Goal: Transaction & Acquisition: Book appointment/travel/reservation

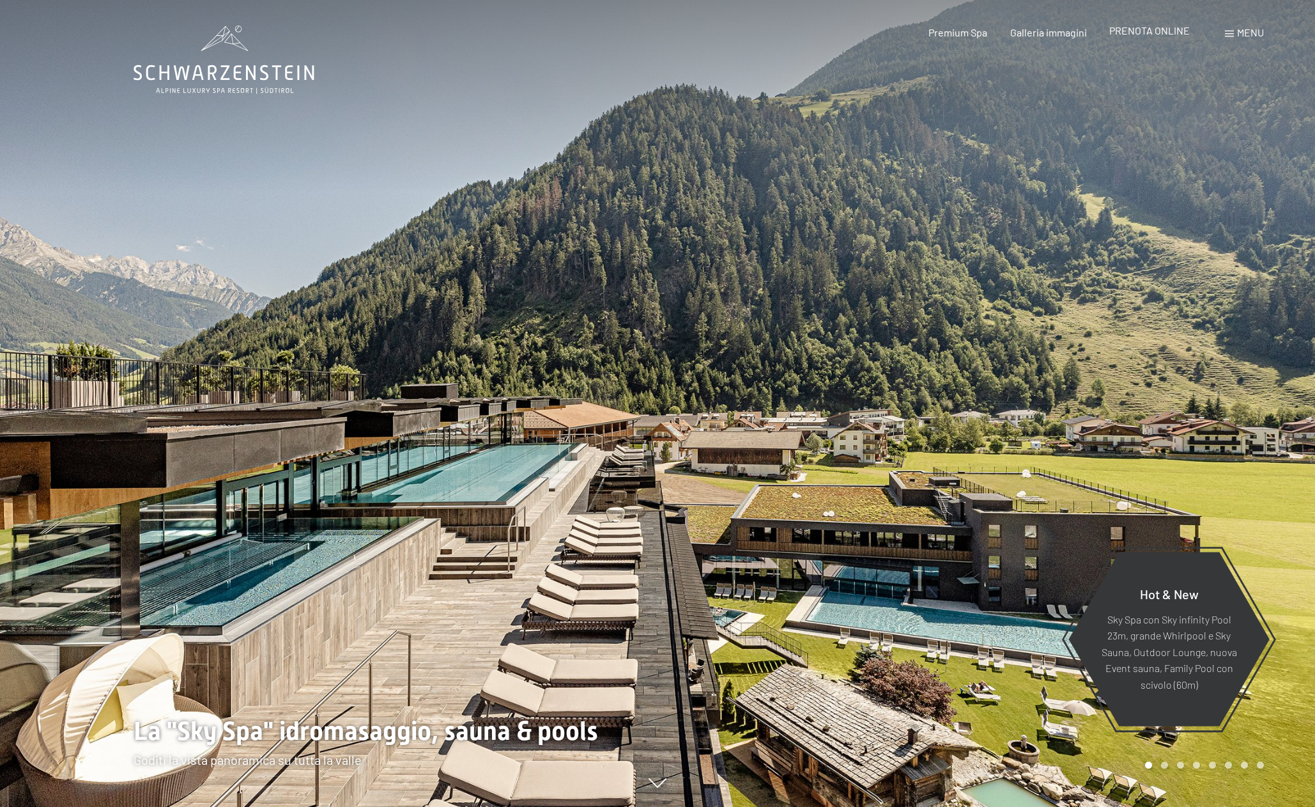
click at [1152, 31] on span "PRENOTA ONLINE" at bounding box center [1150, 30] width 81 height 12
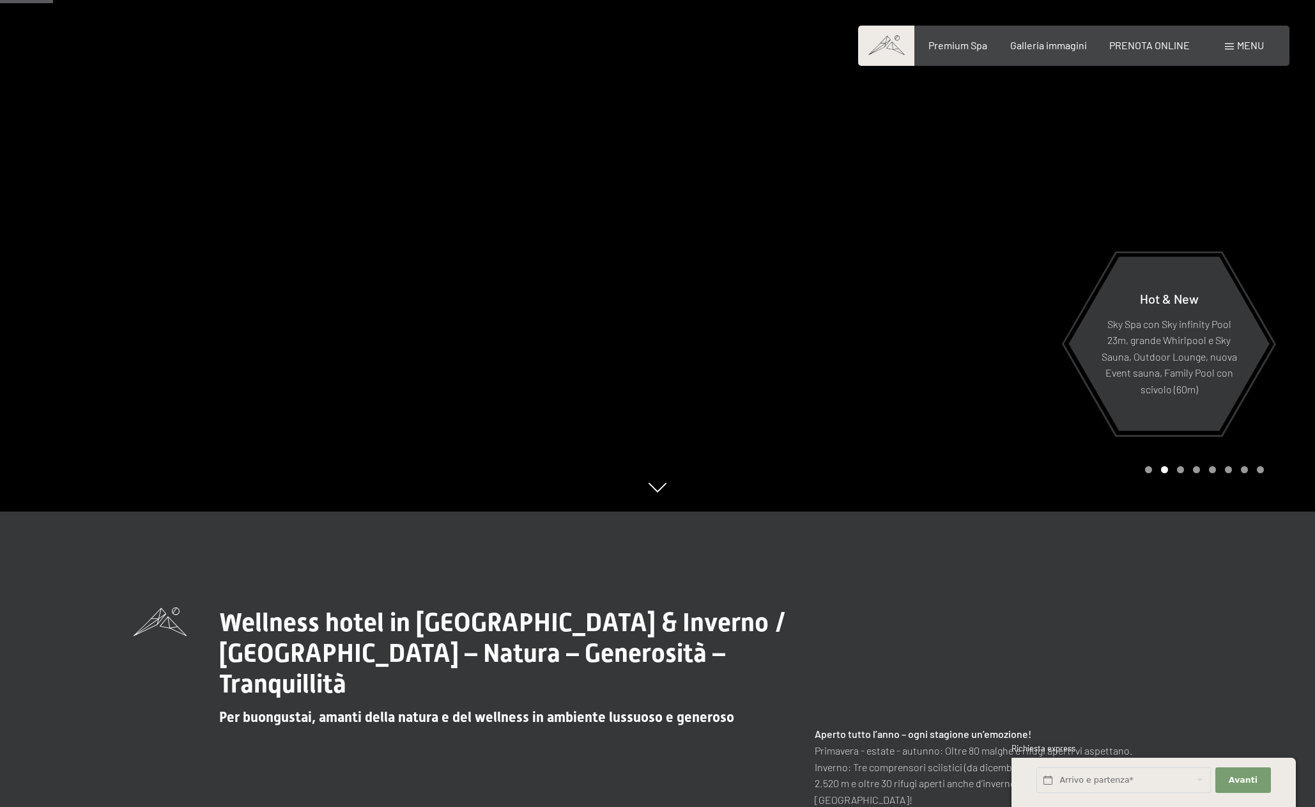
scroll to position [296, 0]
click at [862, 355] on div at bounding box center [987, 107] width 658 height 807
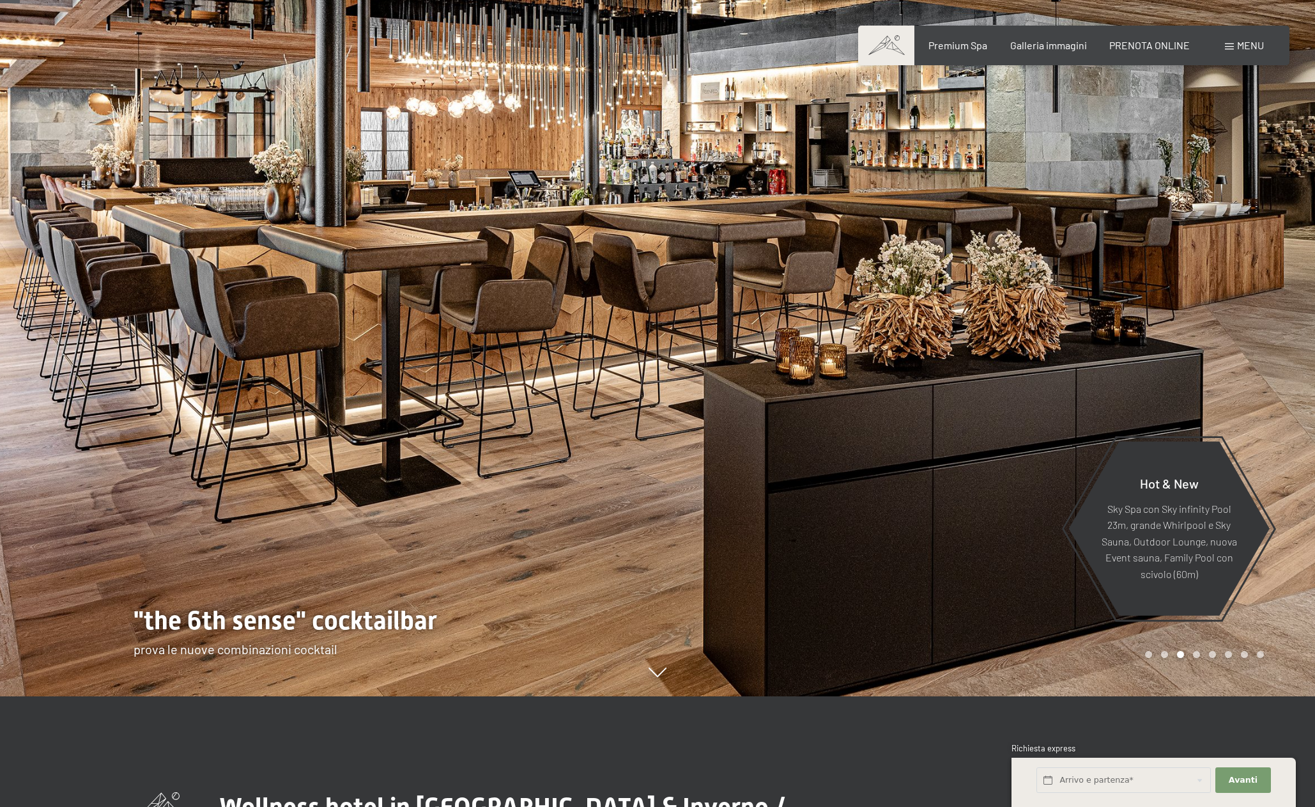
scroll to position [110, 0]
click at [929, 327] on div at bounding box center [987, 293] width 658 height 807
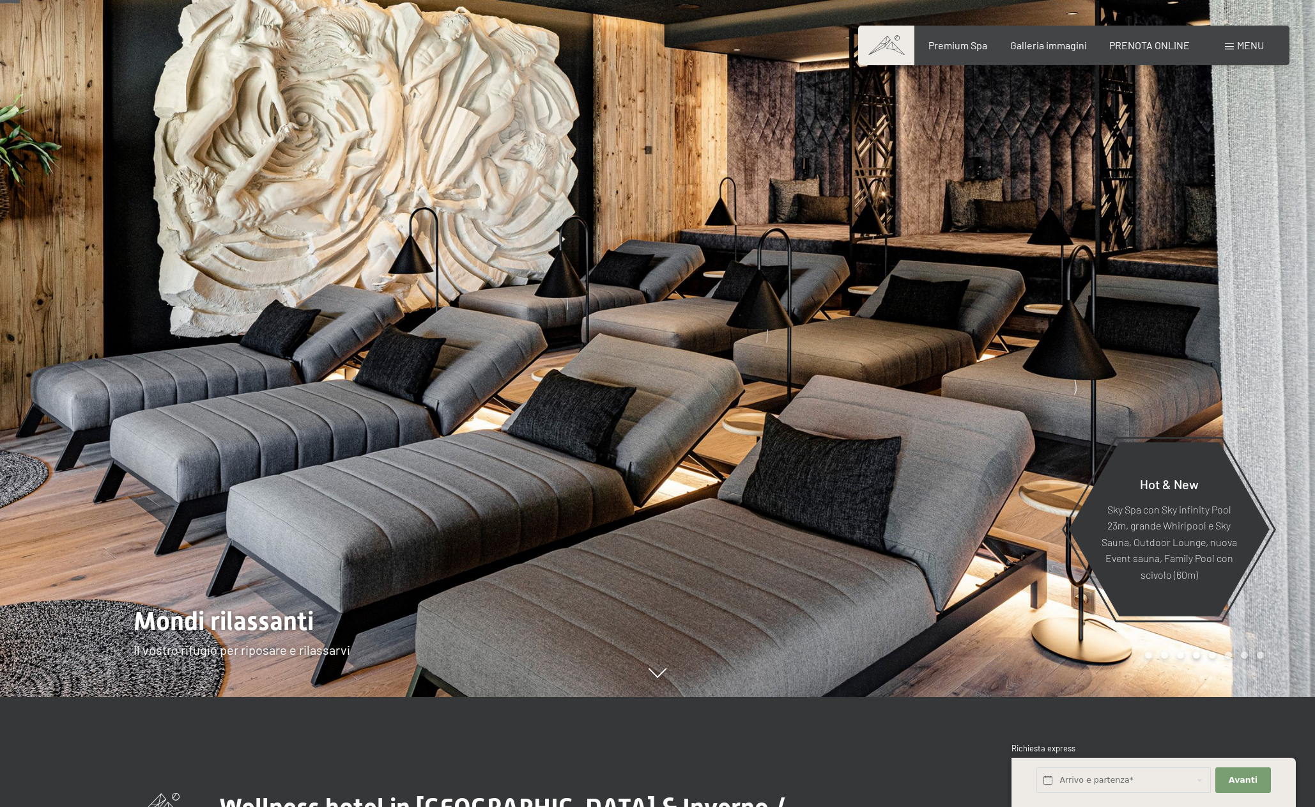
click at [929, 327] on div at bounding box center [987, 293] width 658 height 807
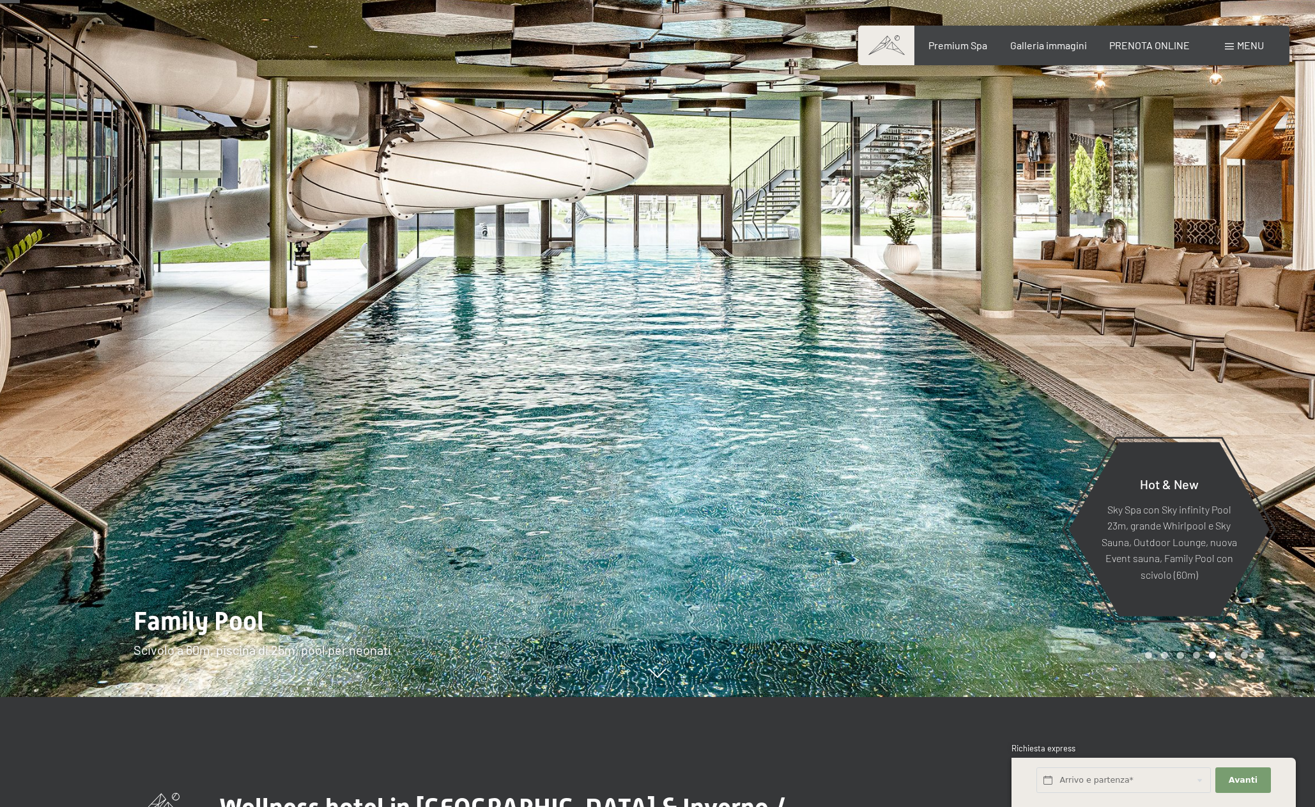
click at [929, 327] on div at bounding box center [987, 293] width 658 height 807
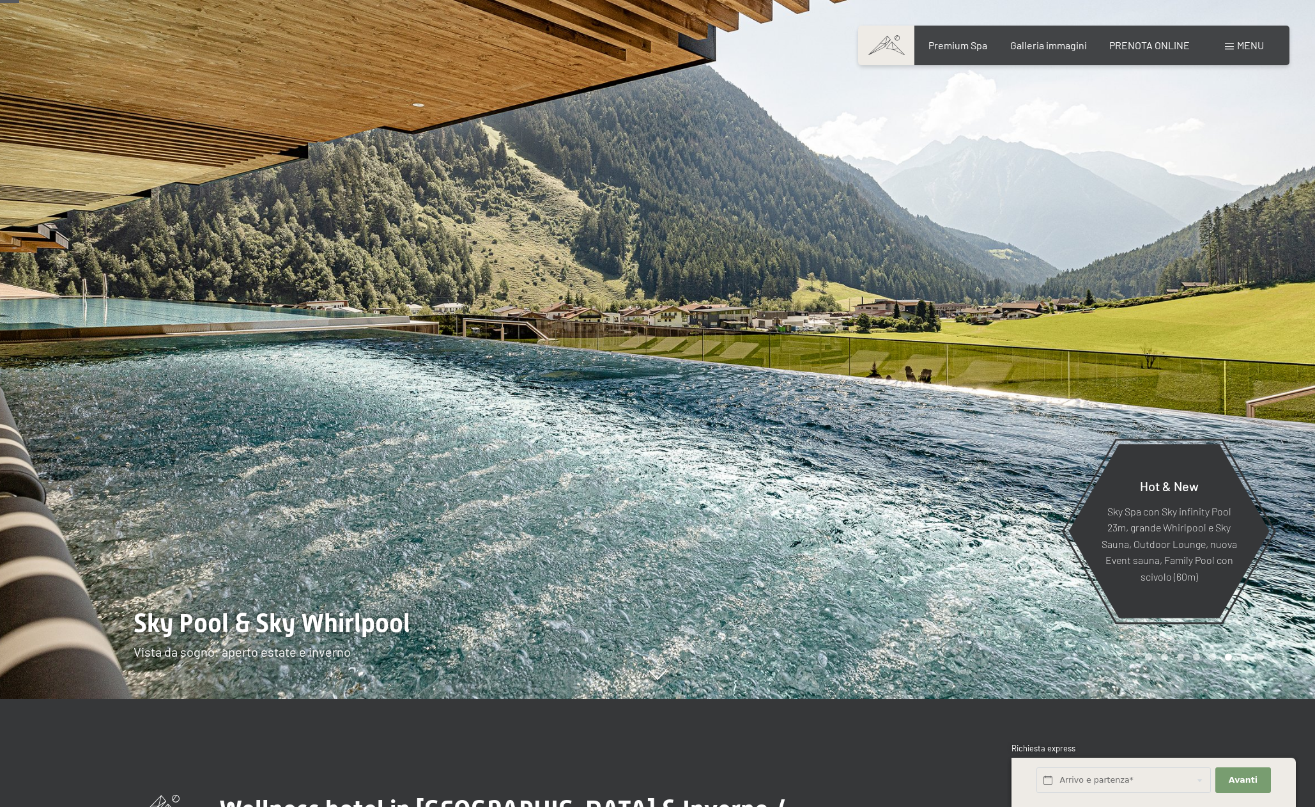
scroll to position [107, 0]
click at [929, 327] on div at bounding box center [987, 296] width 658 height 807
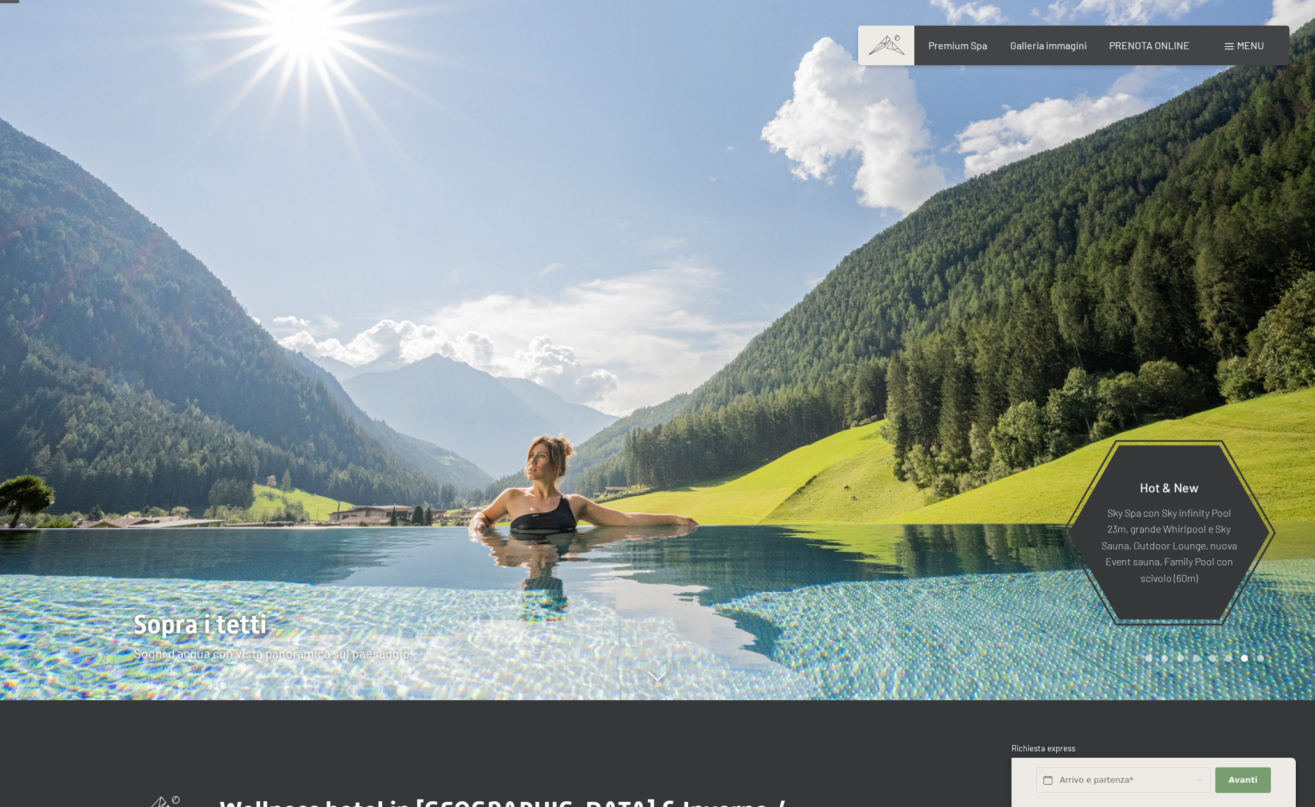
scroll to position [105, 0]
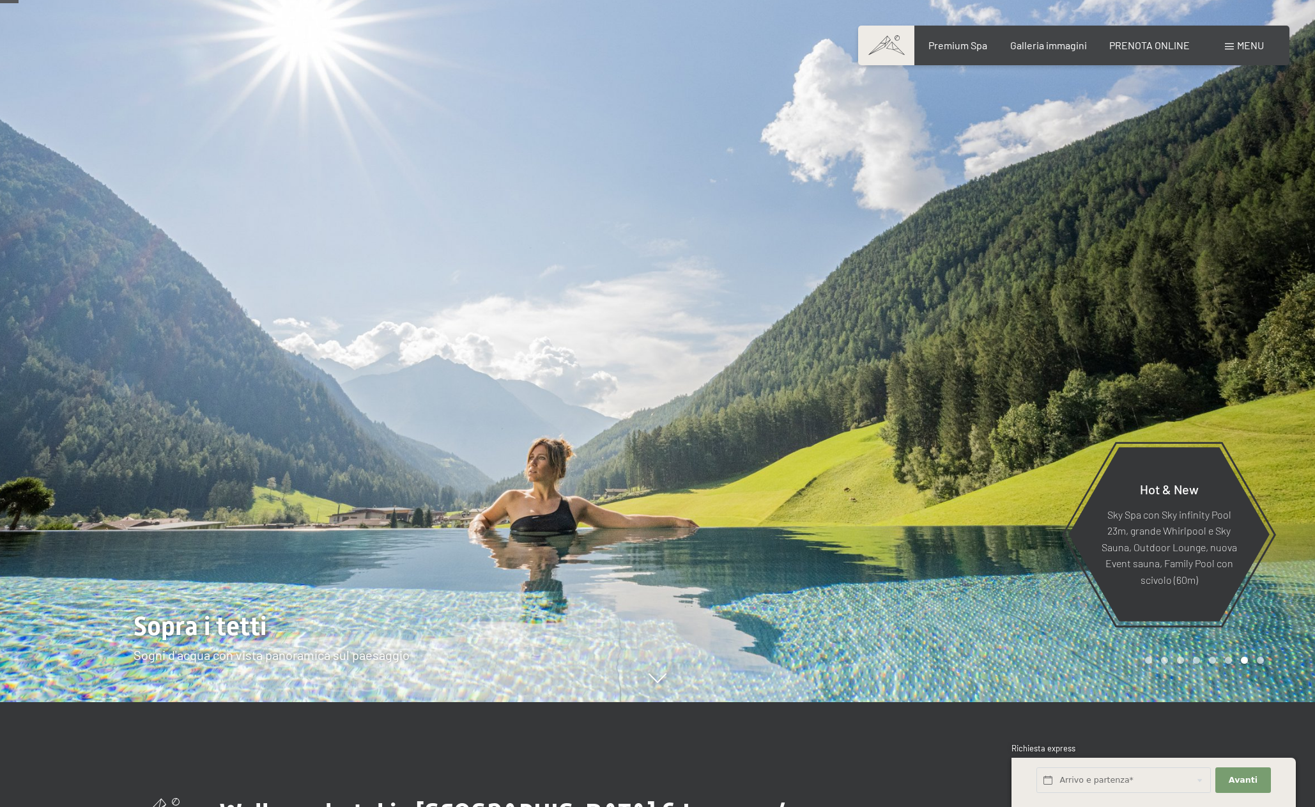
click at [929, 327] on div at bounding box center [987, 298] width 658 height 807
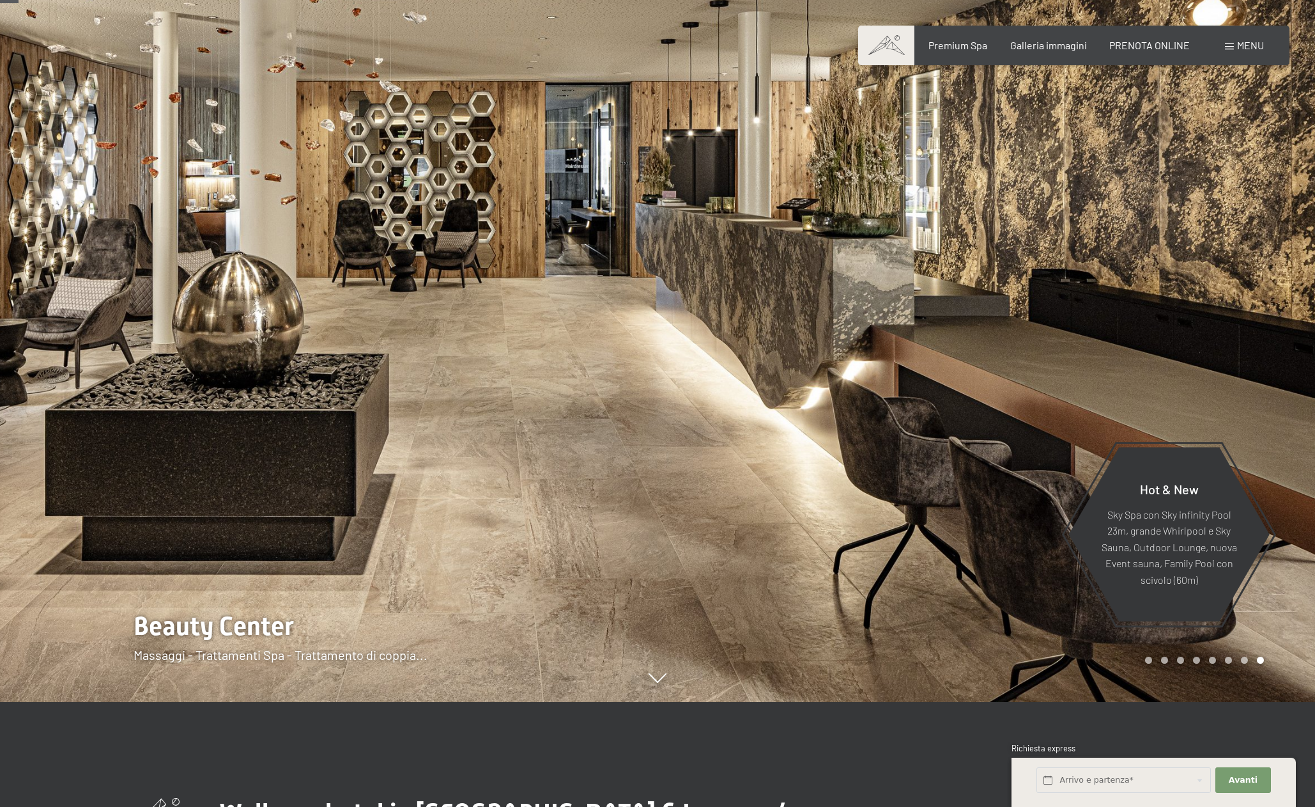
click at [929, 327] on div at bounding box center [987, 298] width 658 height 807
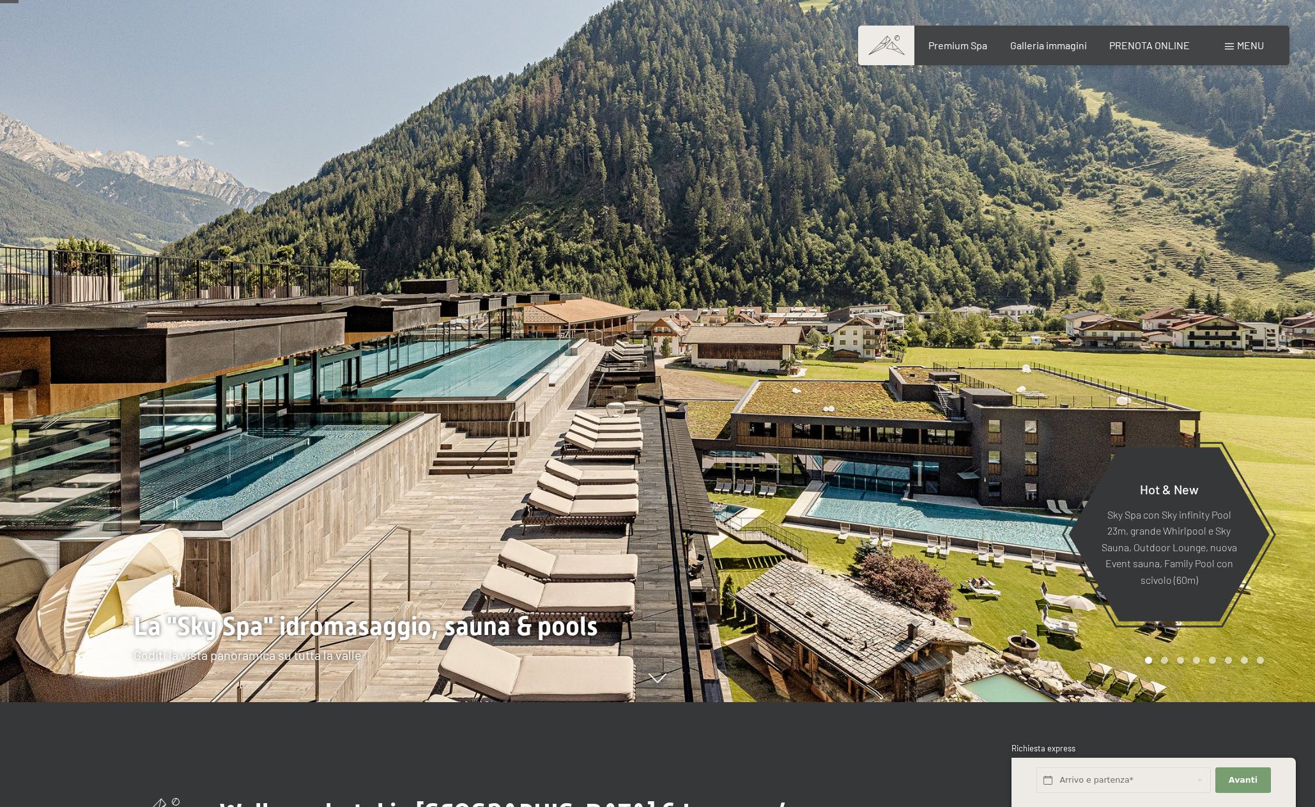
click at [929, 327] on div at bounding box center [987, 298] width 658 height 807
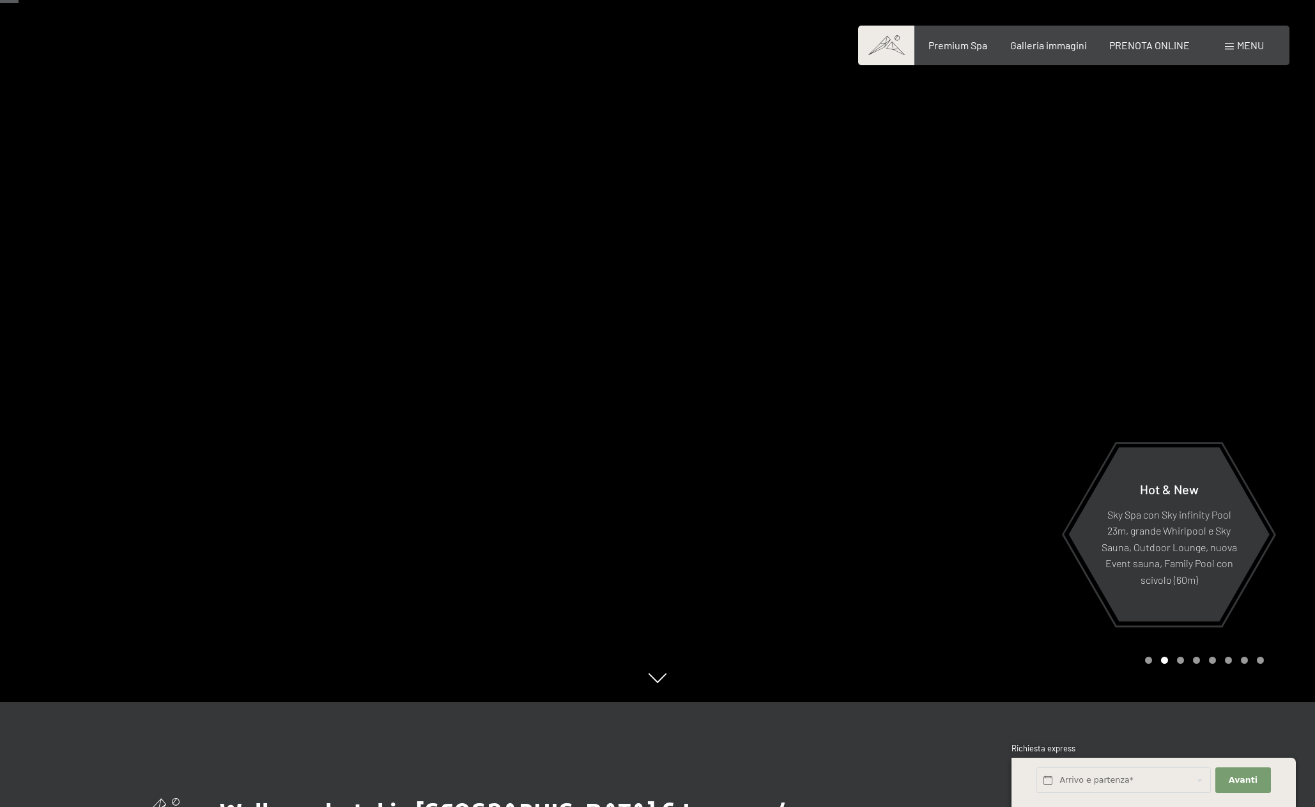
click at [1158, 52] on div "Prenotazione Richiesta Premium Spa Galleria immagini PRENOTA ONLINE Menu DE IT …" at bounding box center [1074, 45] width 380 height 14
click at [1150, 46] on span "PRENOTA ONLINE" at bounding box center [1150, 43] width 81 height 12
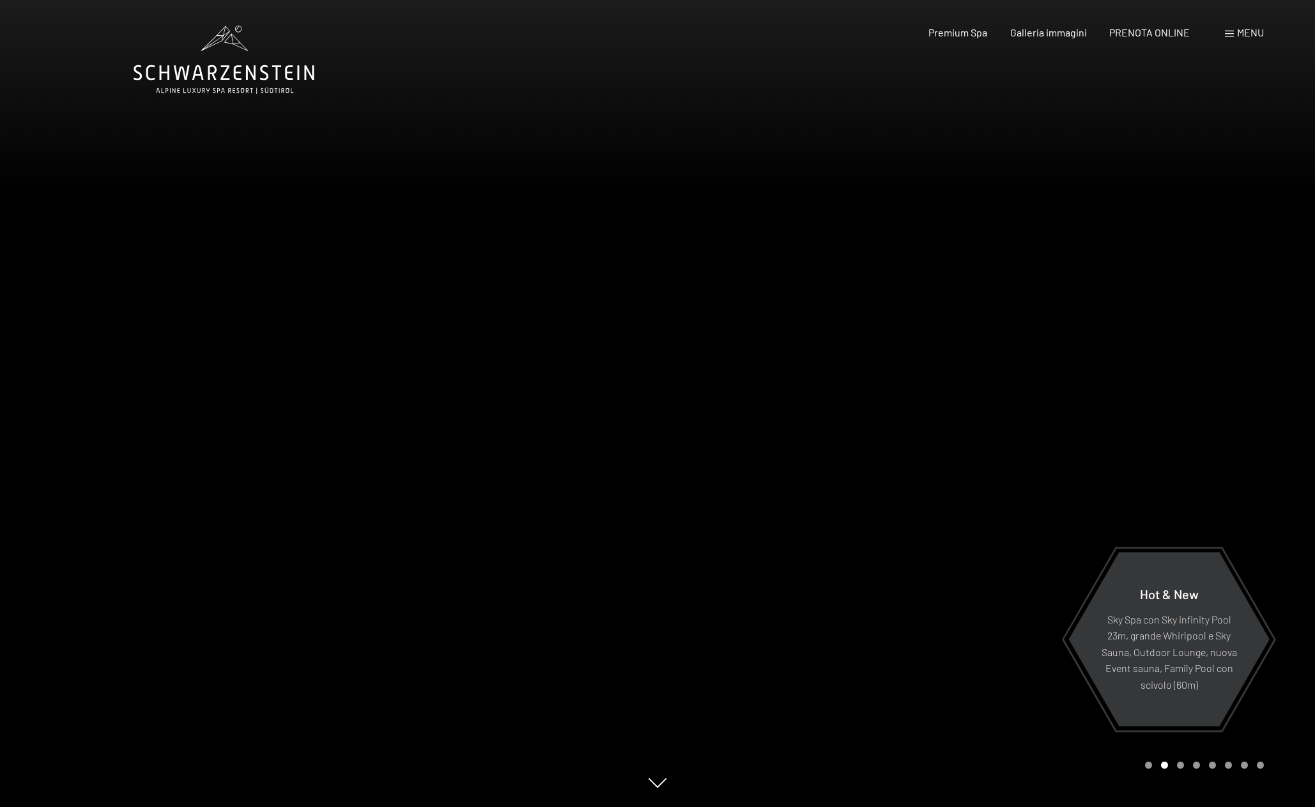
drag, startPoint x: 738, startPoint y: 414, endPoint x: 874, endPoint y: 262, distance: 204.1
click at [738, 414] on div at bounding box center [987, 403] width 658 height 807
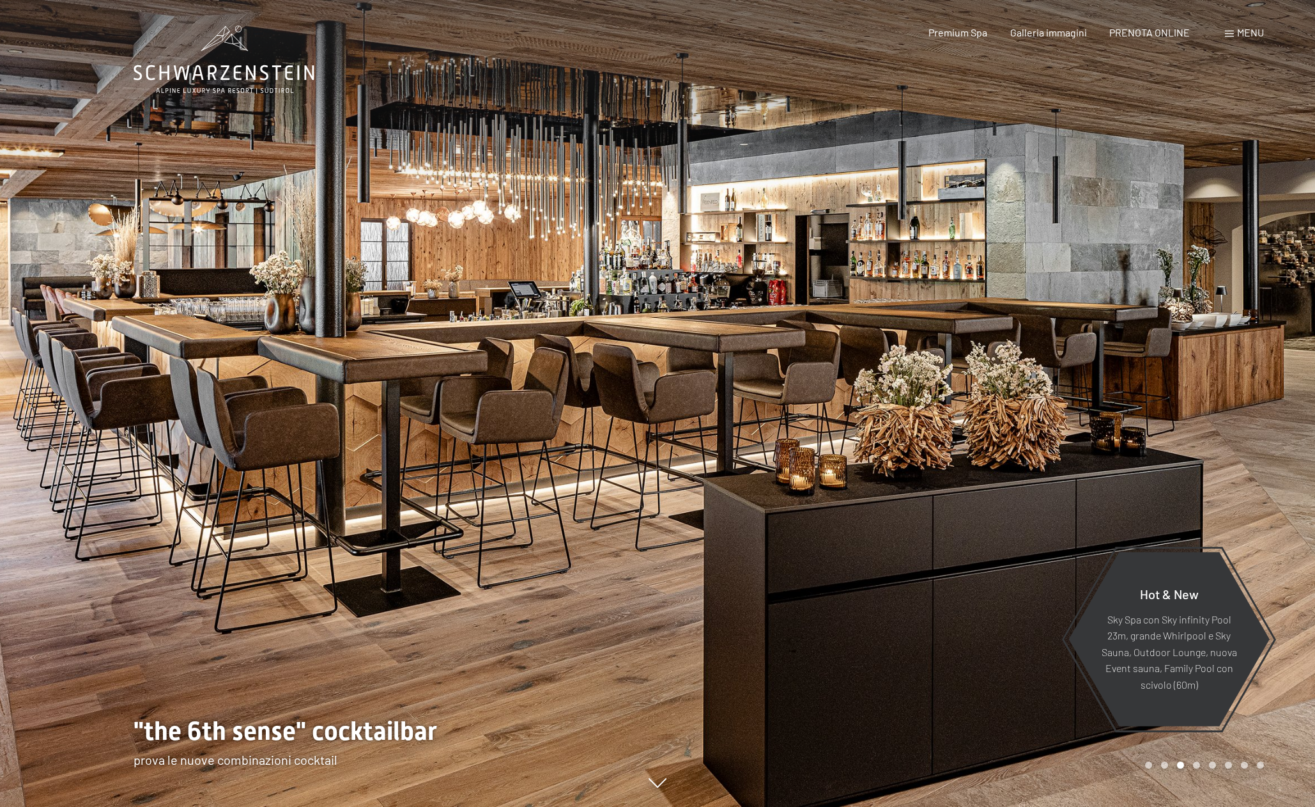
click at [959, 38] on div "Premium Spa Galleria immagini PRENOTA ONLINE" at bounding box center [1048, 33] width 329 height 14
click at [955, 31] on span "Premium Spa" at bounding box center [958, 30] width 59 height 12
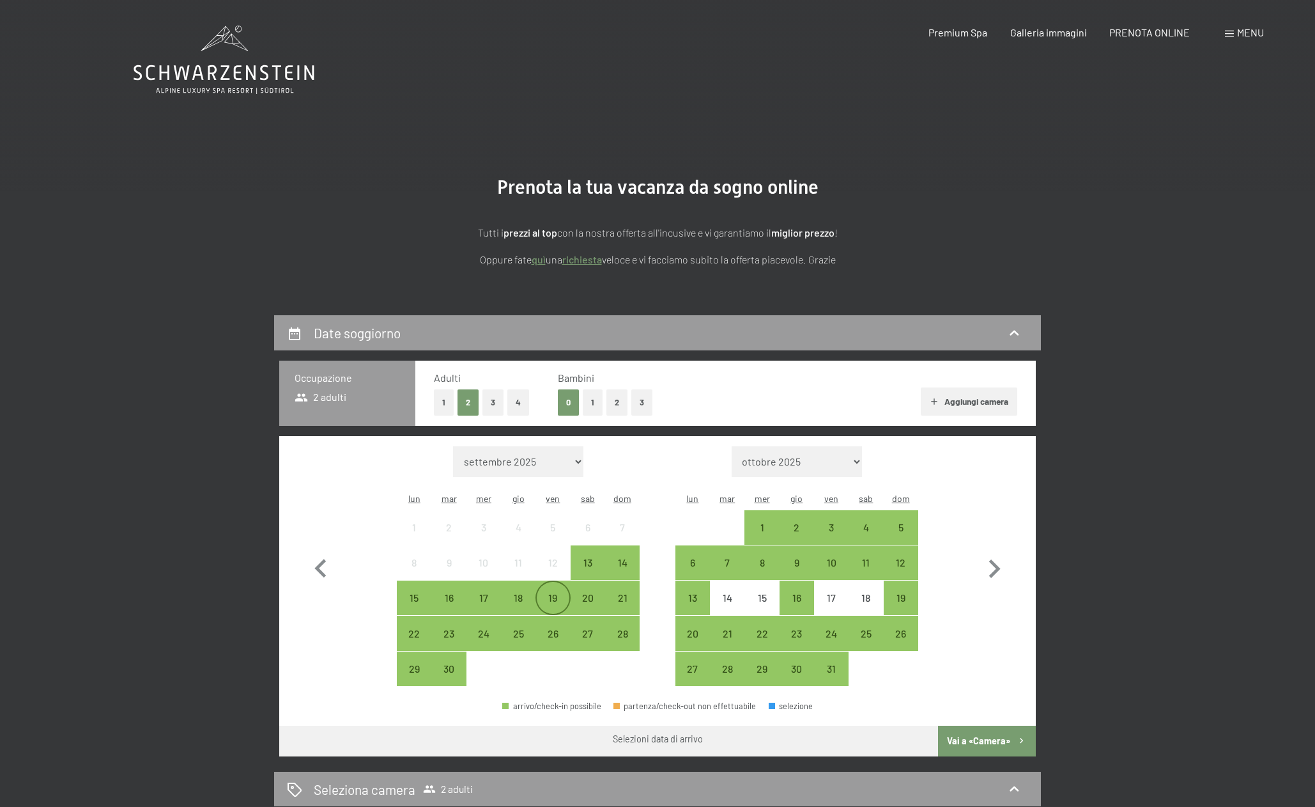
click at [566, 582] on div "19" at bounding box center [553, 598] width 32 height 32
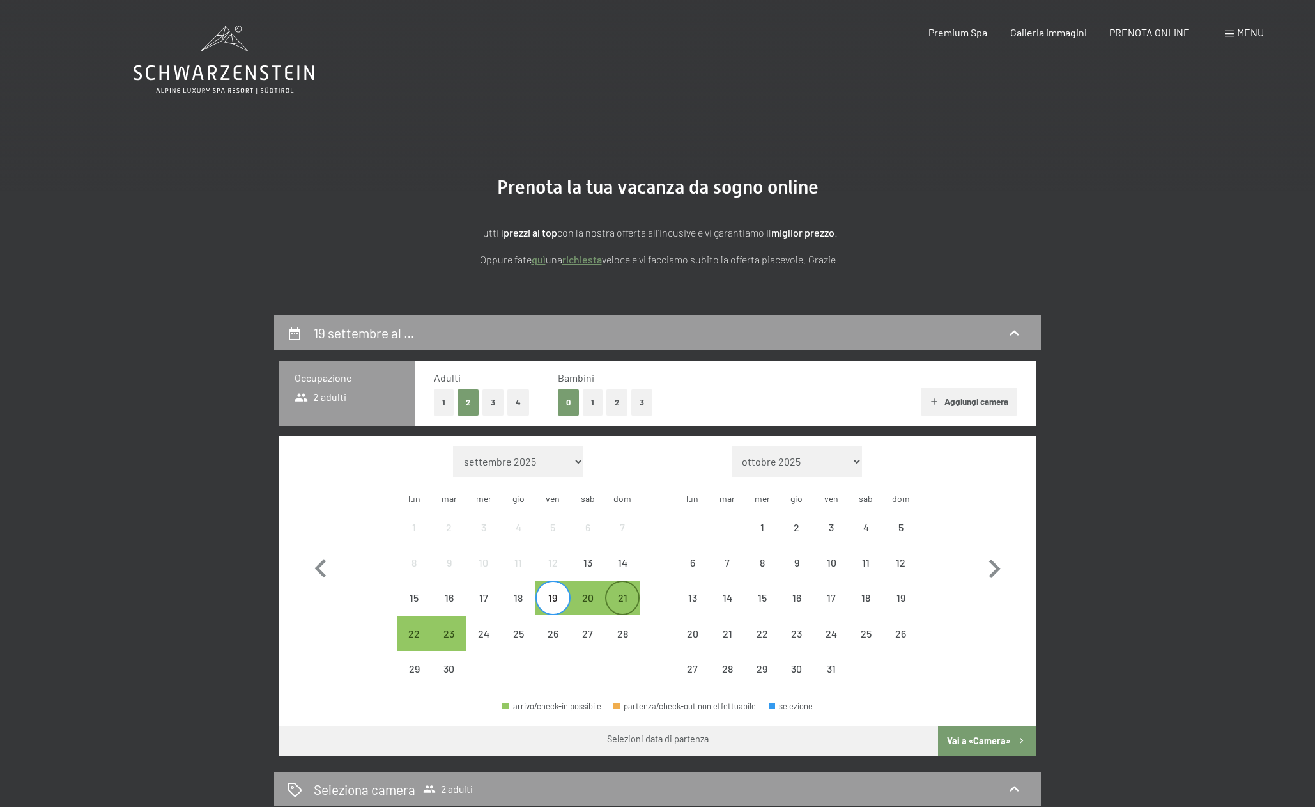
click at [617, 592] on div "21" at bounding box center [623, 608] width 32 height 32
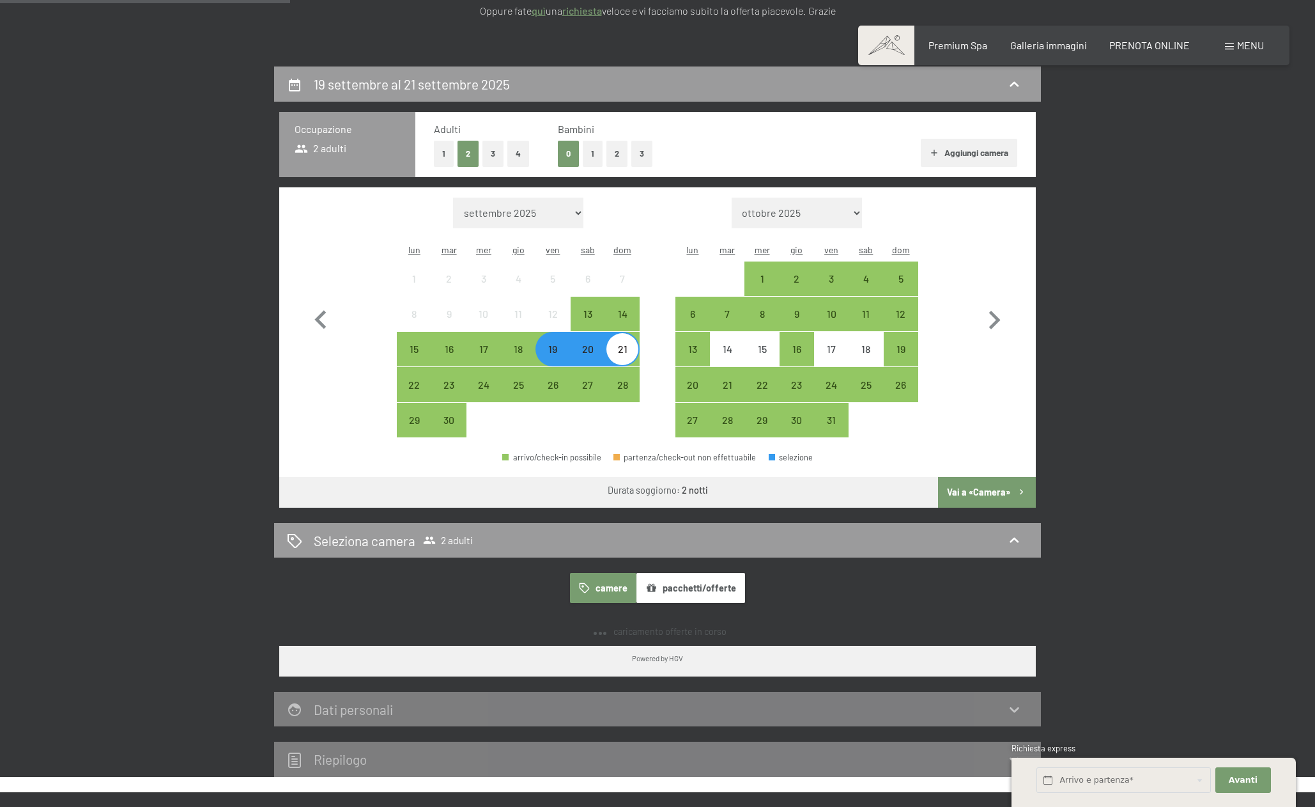
click at [965, 477] on button "Vai a «Camera»" at bounding box center [987, 492] width 98 height 31
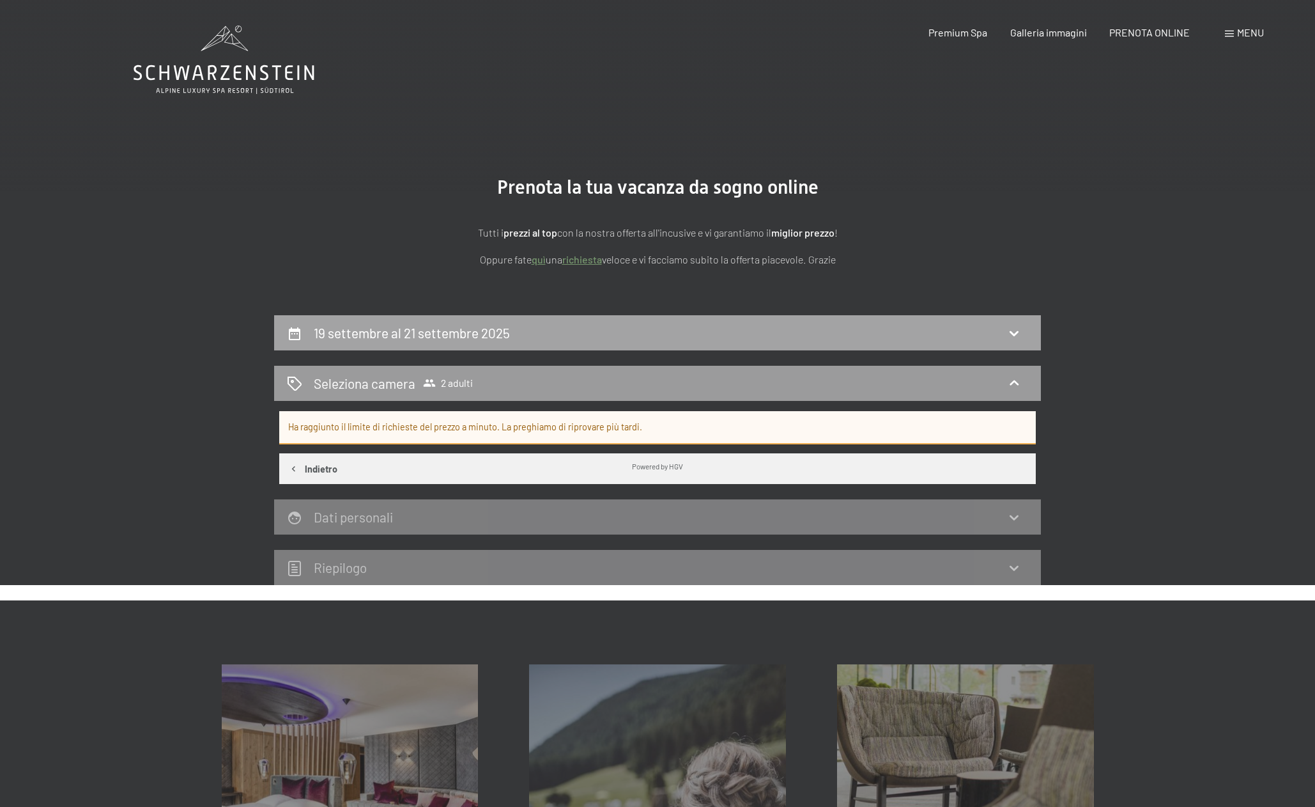
click at [422, 331] on h2 "19 settembre al 21 settembre 2025" at bounding box center [412, 333] width 196 height 16
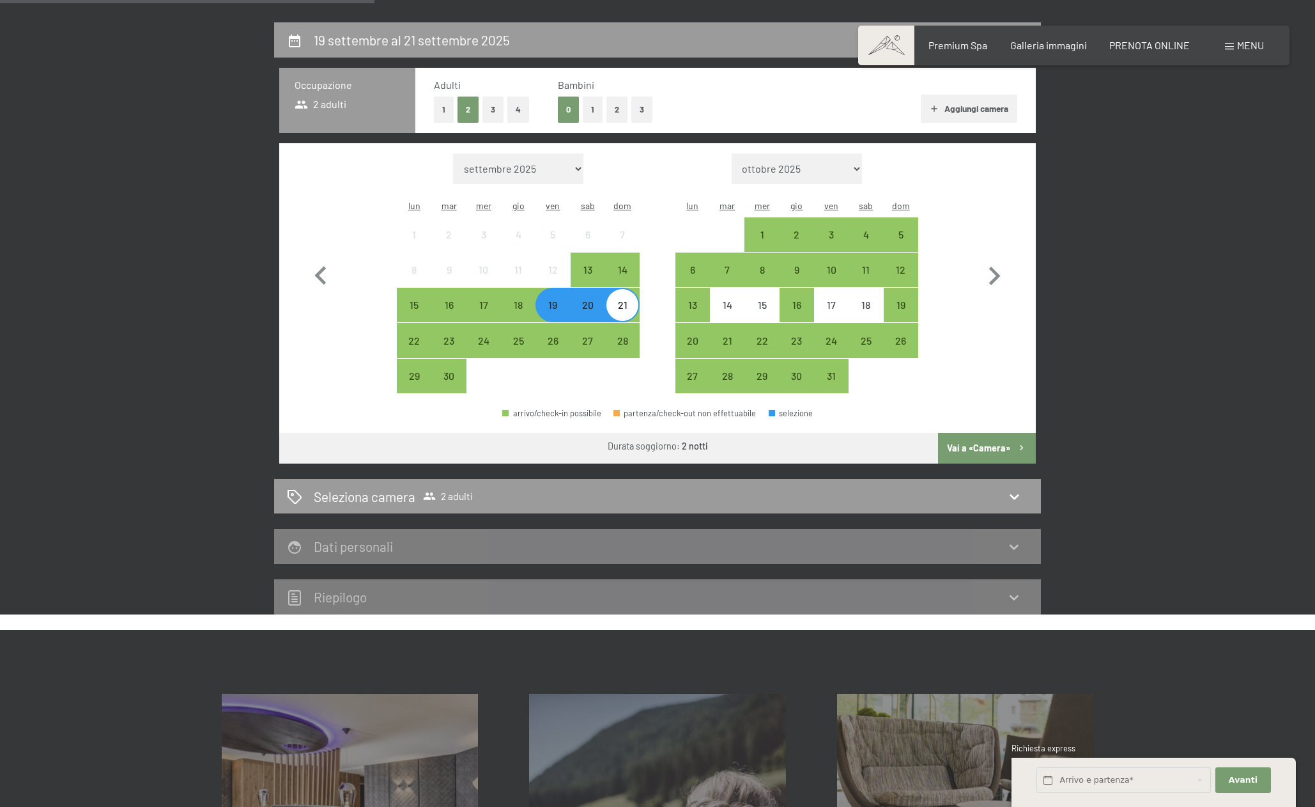
scroll to position [287, 0]
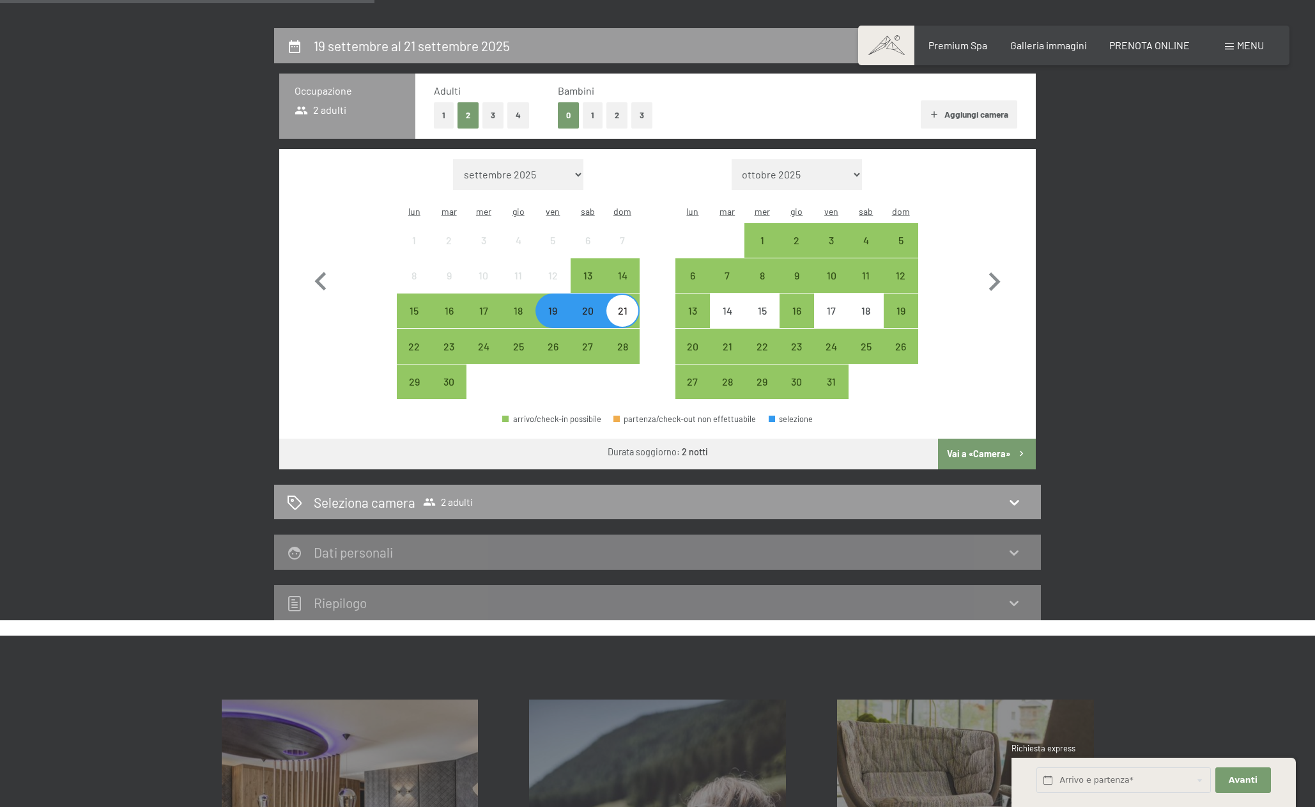
click at [517, 112] on button "4" at bounding box center [518, 115] width 22 height 26
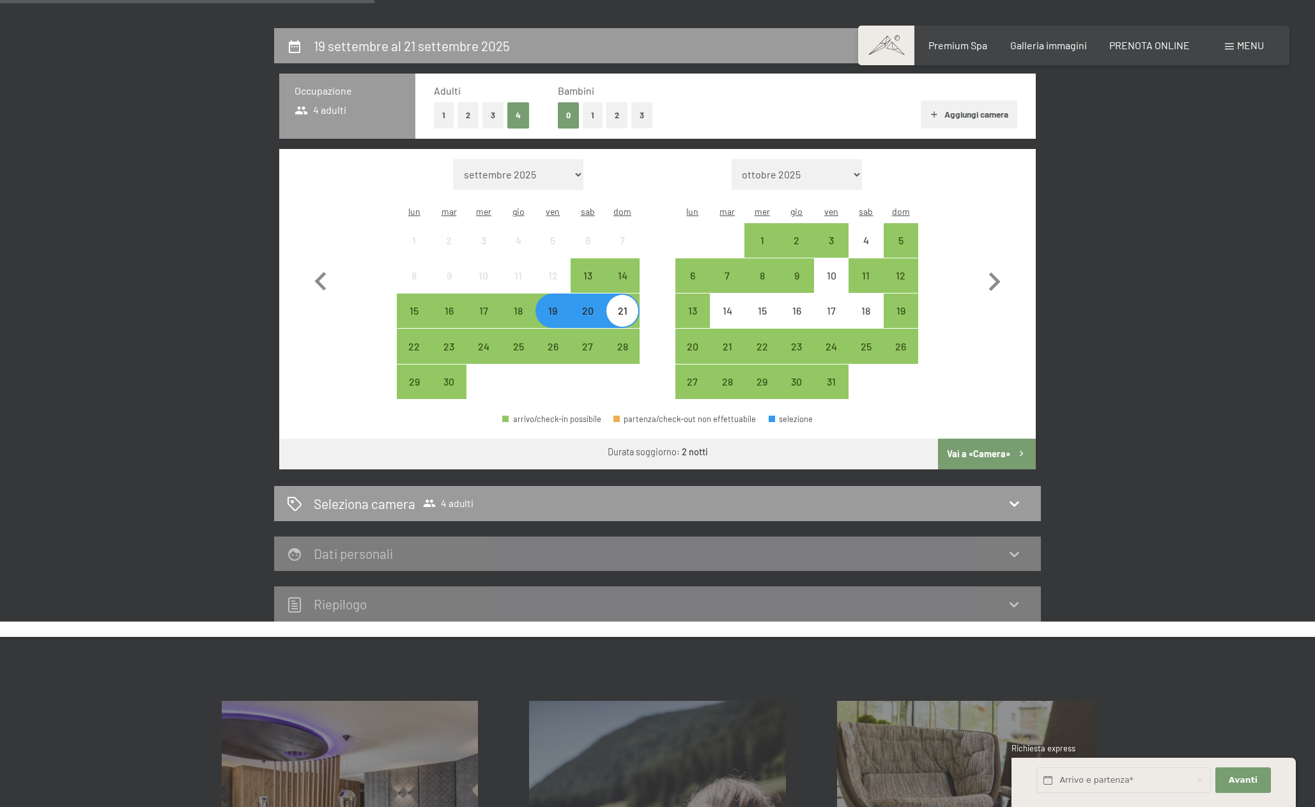
click at [622, 305] on div "21" at bounding box center [623, 321] width 32 height 32
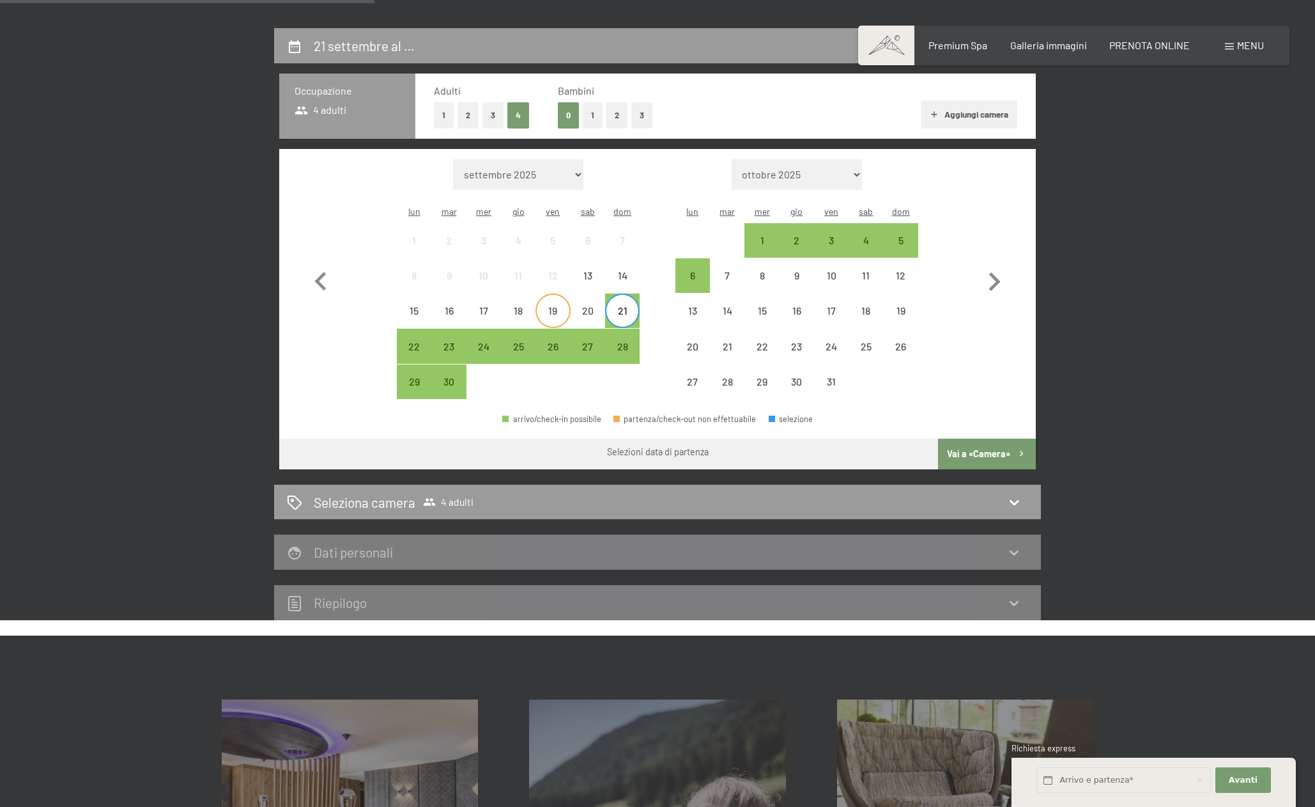
click at [559, 305] on div "19" at bounding box center [553, 321] width 32 height 32
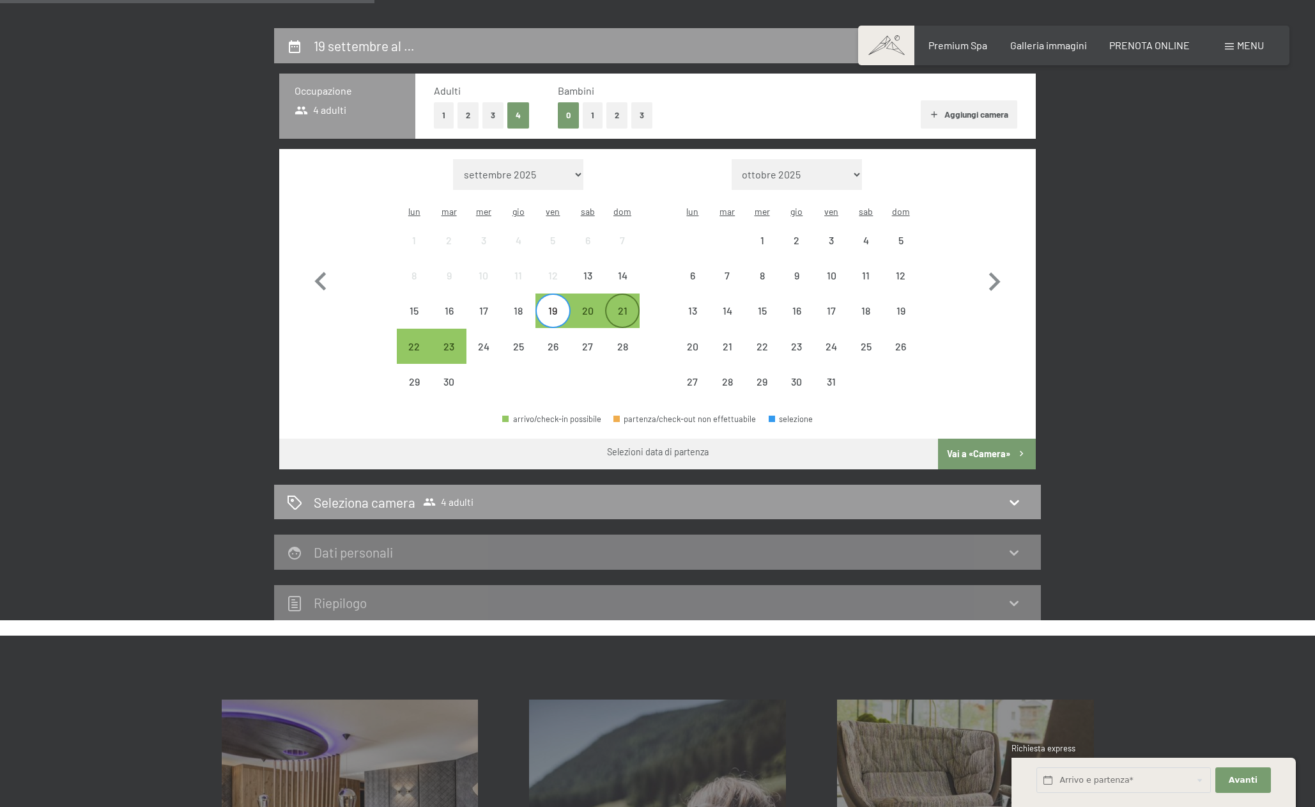
click at [630, 305] on div "21" at bounding box center [623, 321] width 32 height 32
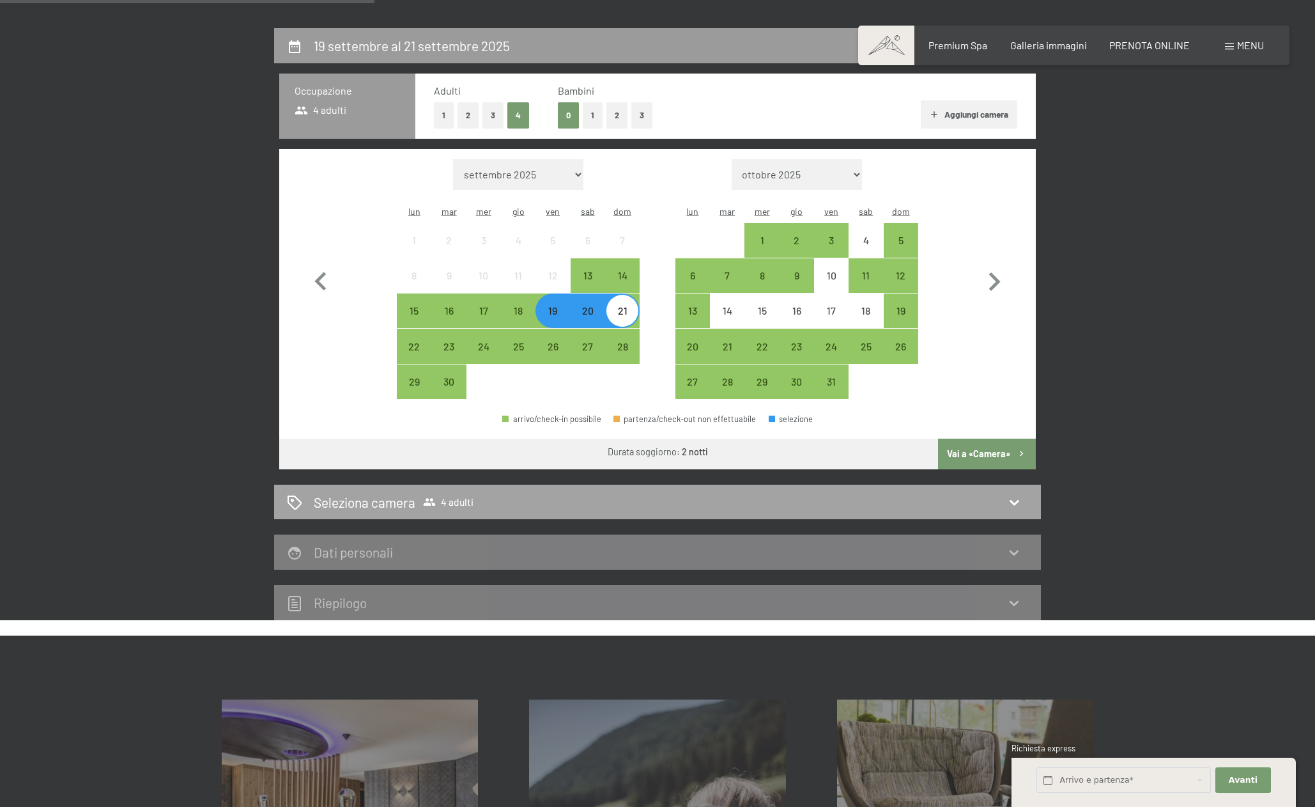
click at [957, 438] on button "Vai a «Camera»" at bounding box center [987, 453] width 98 height 31
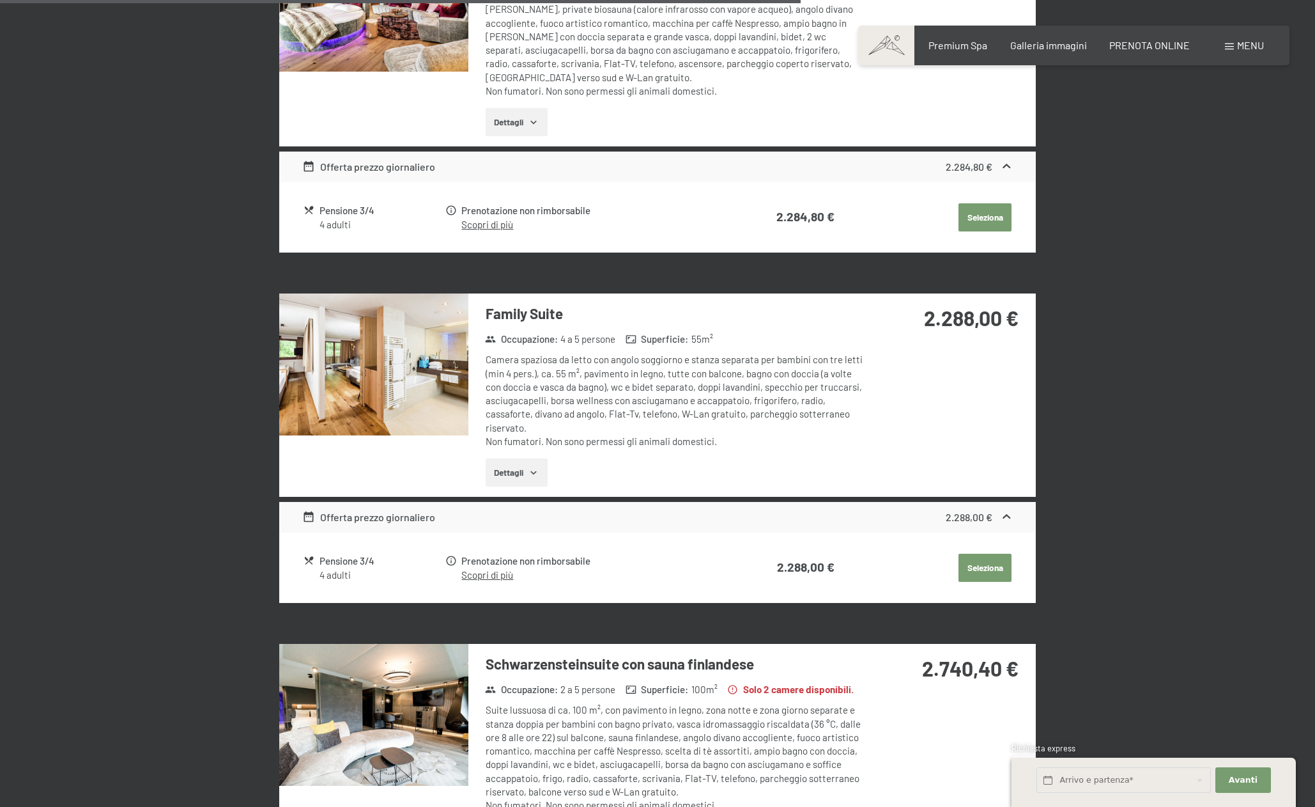
scroll to position [1920, 0]
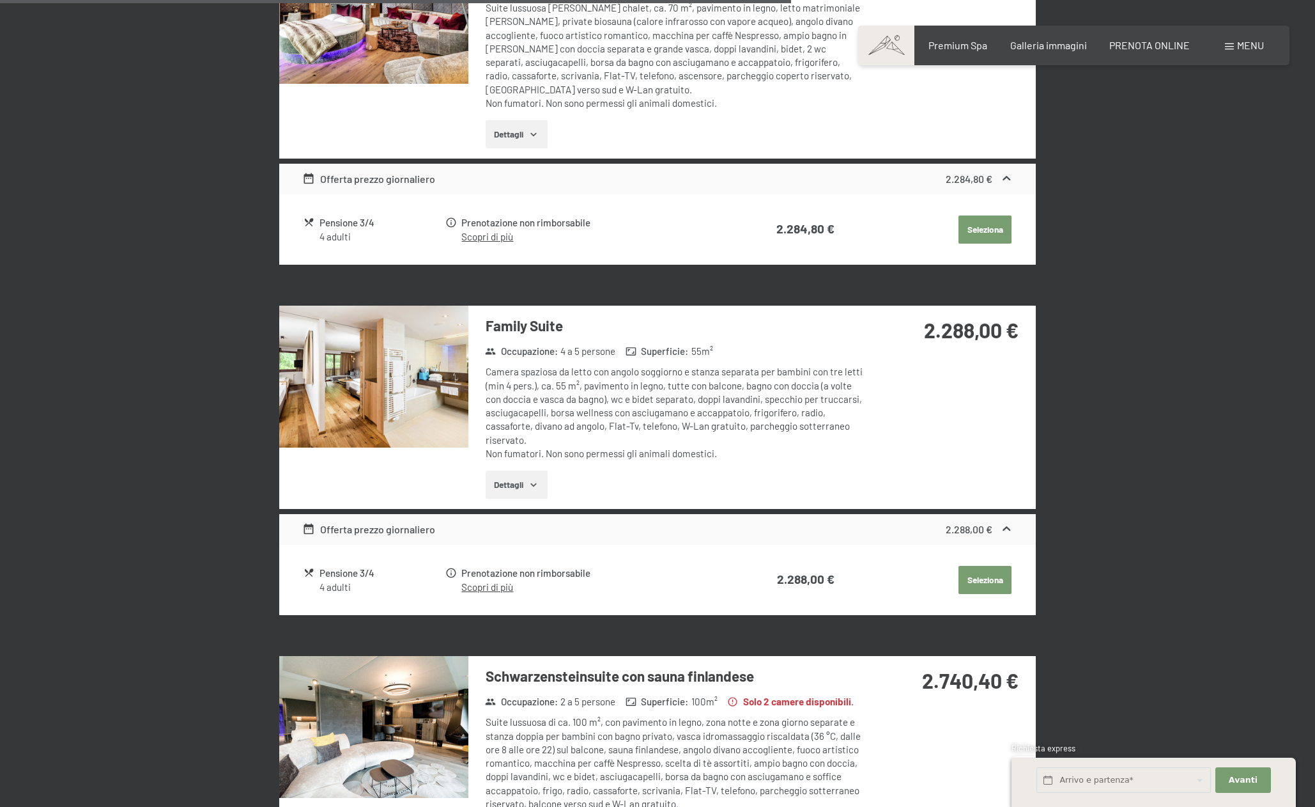
click at [524, 470] on button "Dettagli" at bounding box center [517, 484] width 62 height 28
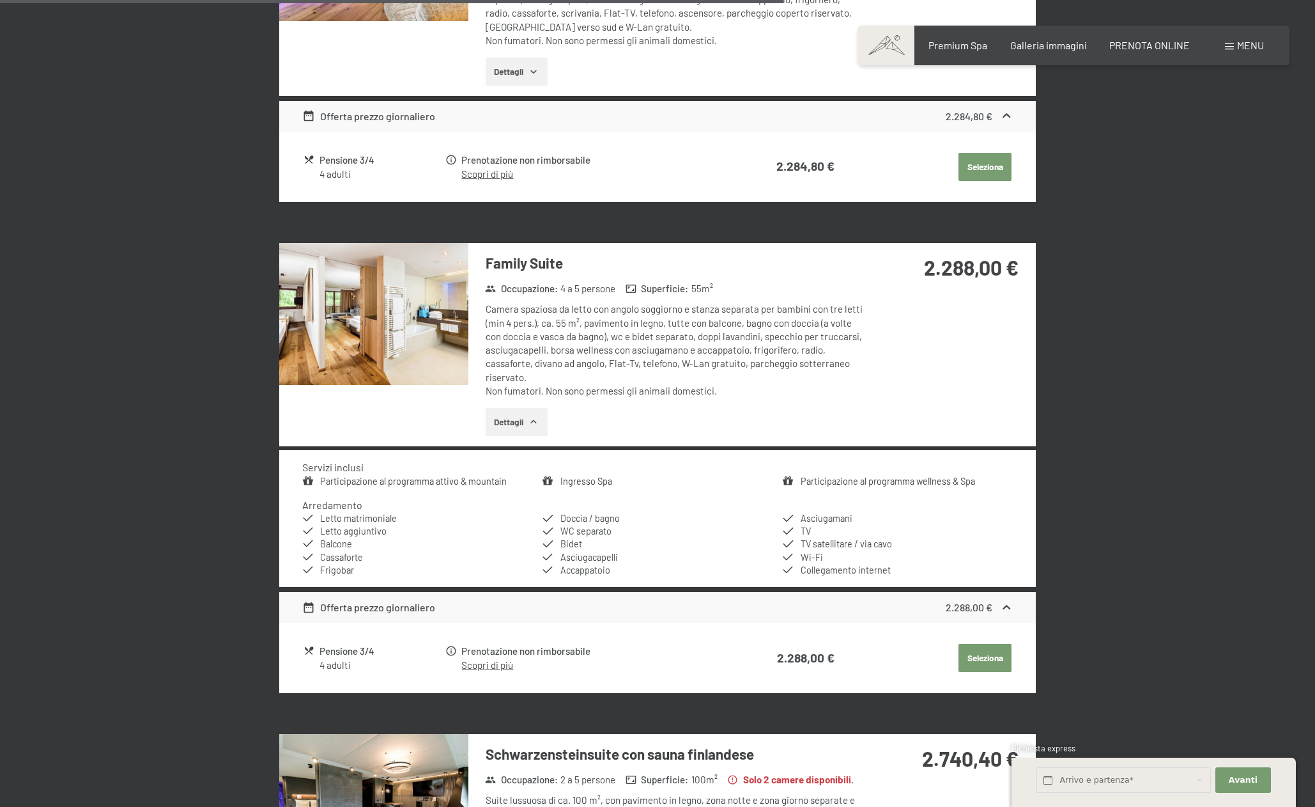
scroll to position [1984, 0]
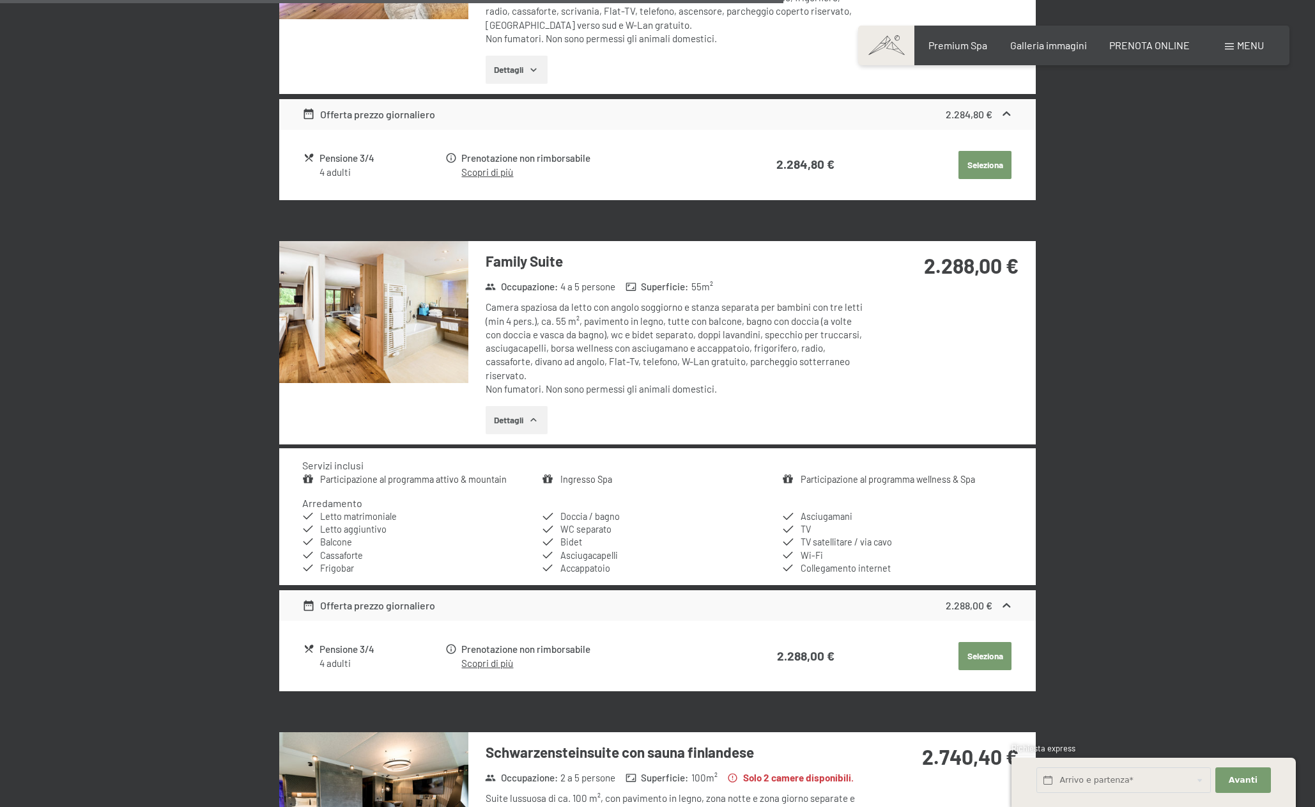
click at [985, 642] on button "Seleziona" at bounding box center [985, 656] width 53 height 28
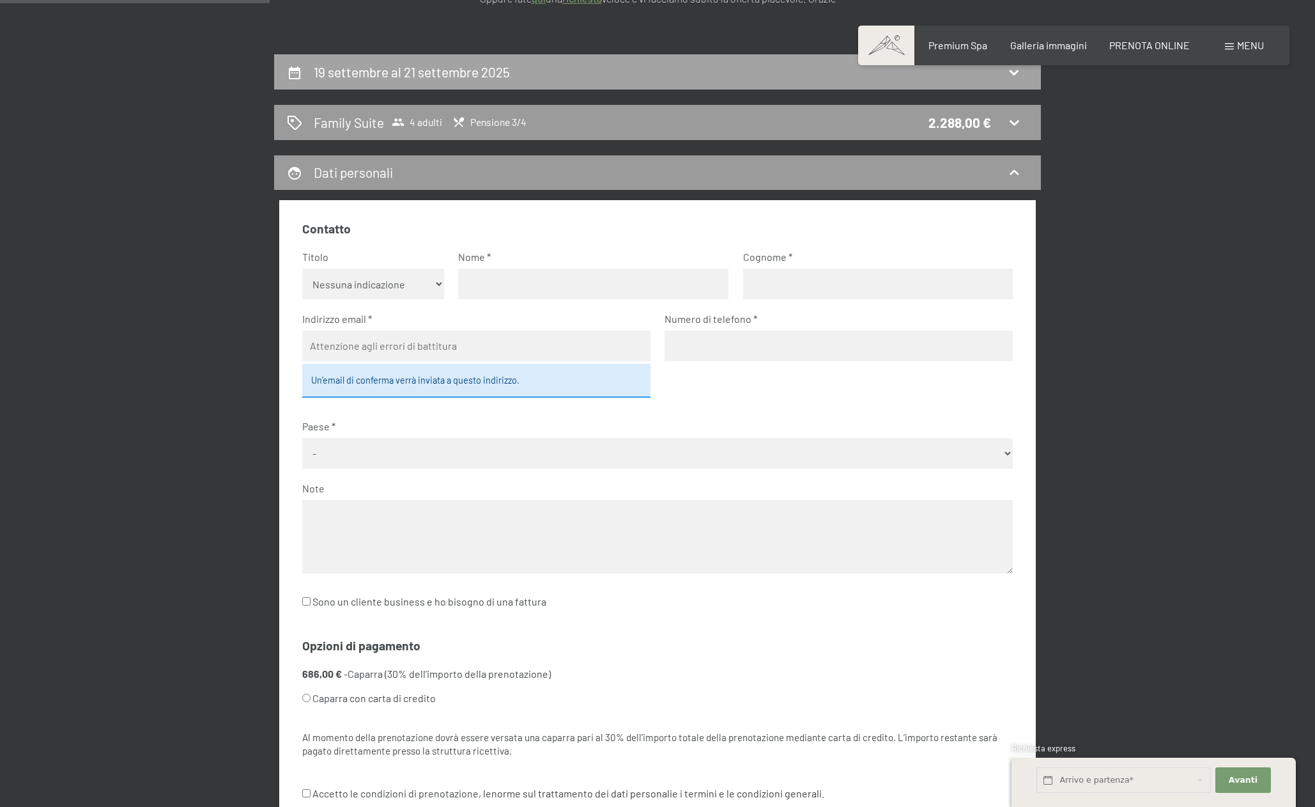
scroll to position [264, 0]
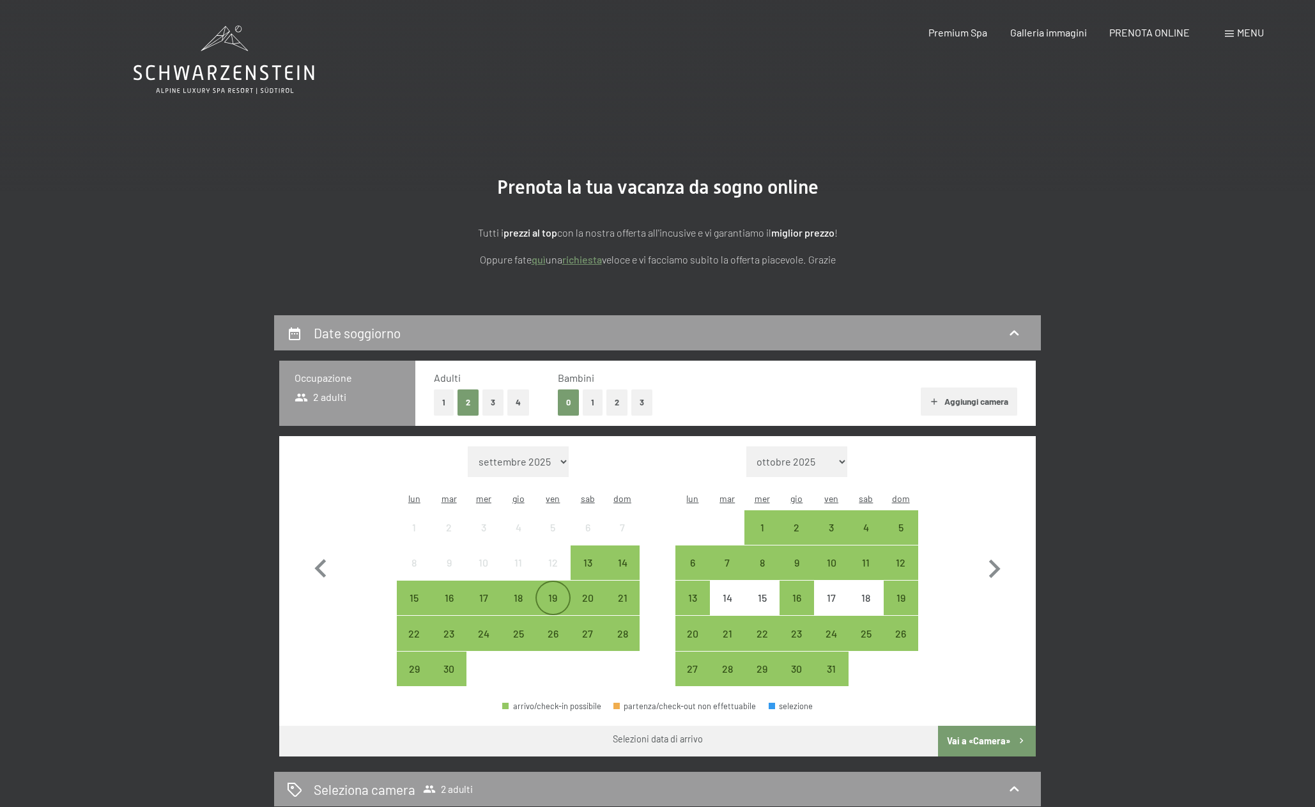
drag, startPoint x: 548, startPoint y: 581, endPoint x: 555, endPoint y: 582, distance: 6.4
click at [548, 592] on div "19" at bounding box center [553, 608] width 32 height 32
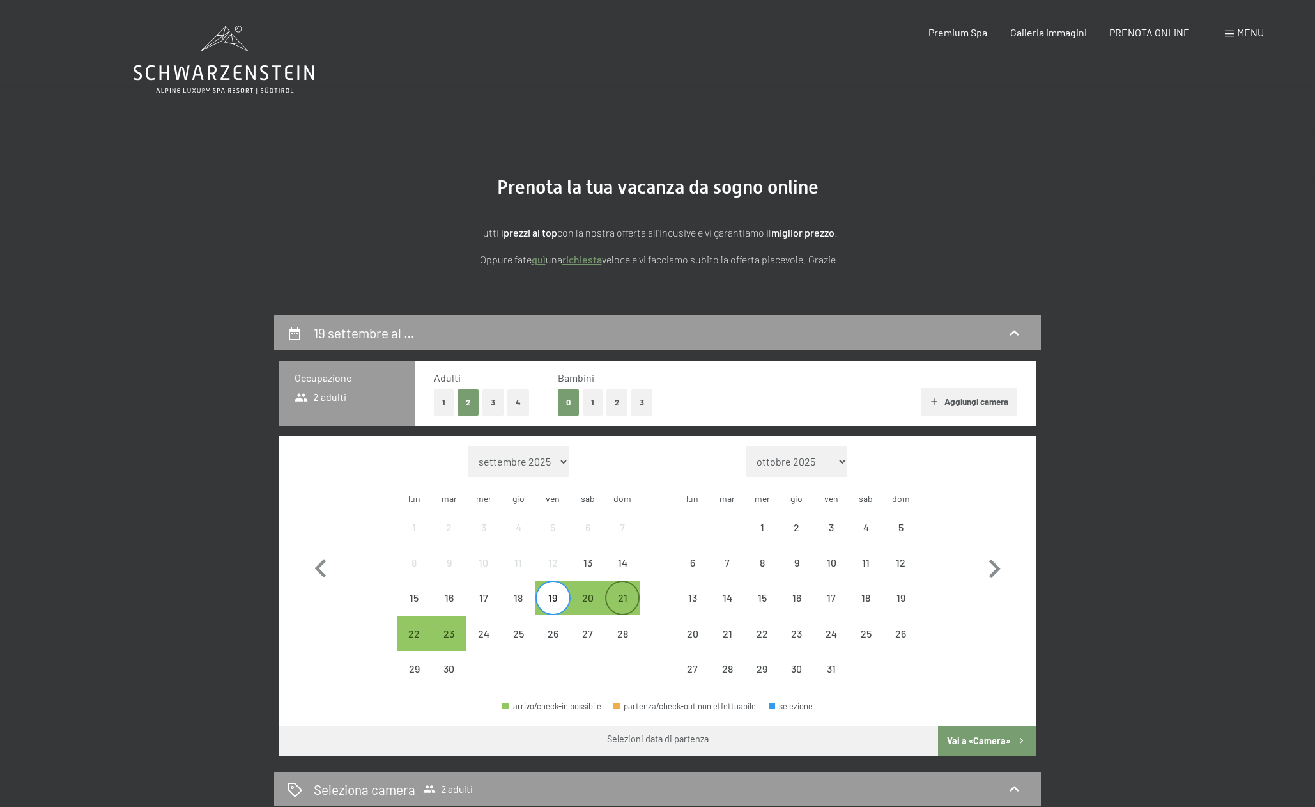
click at [619, 592] on div "21" at bounding box center [623, 608] width 32 height 32
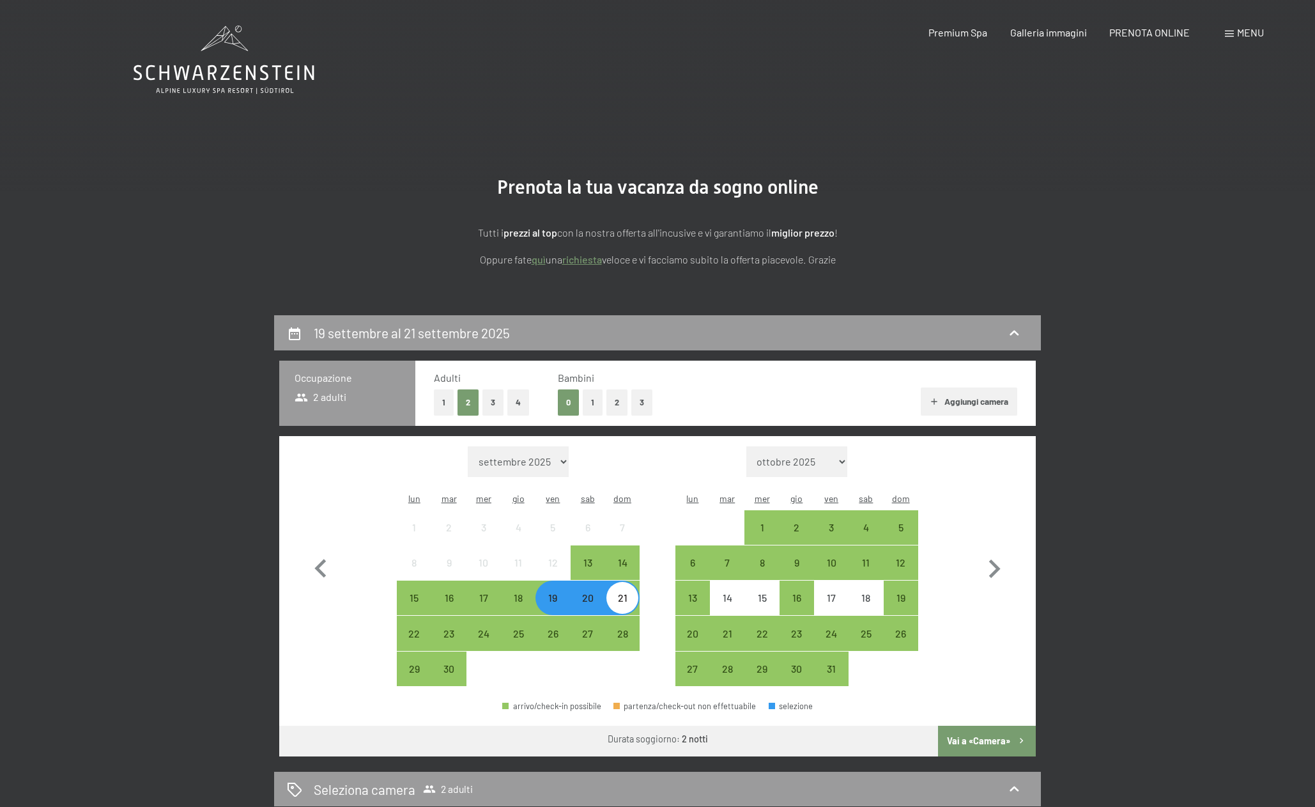
drag, startPoint x: 527, startPoint y: 403, endPoint x: 518, endPoint y: 400, distance: 9.5
click at [526, 403] on button "4" at bounding box center [518, 402] width 22 height 26
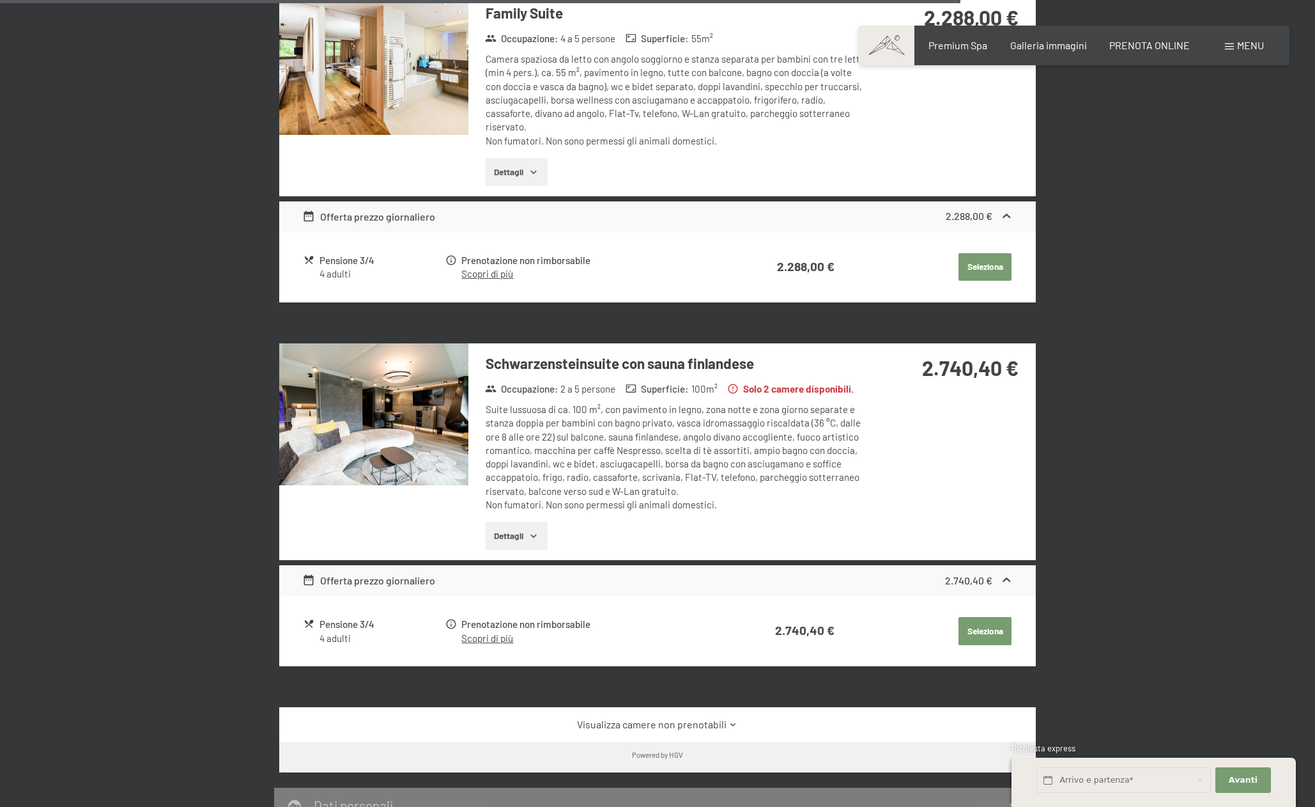
scroll to position [2634, 0]
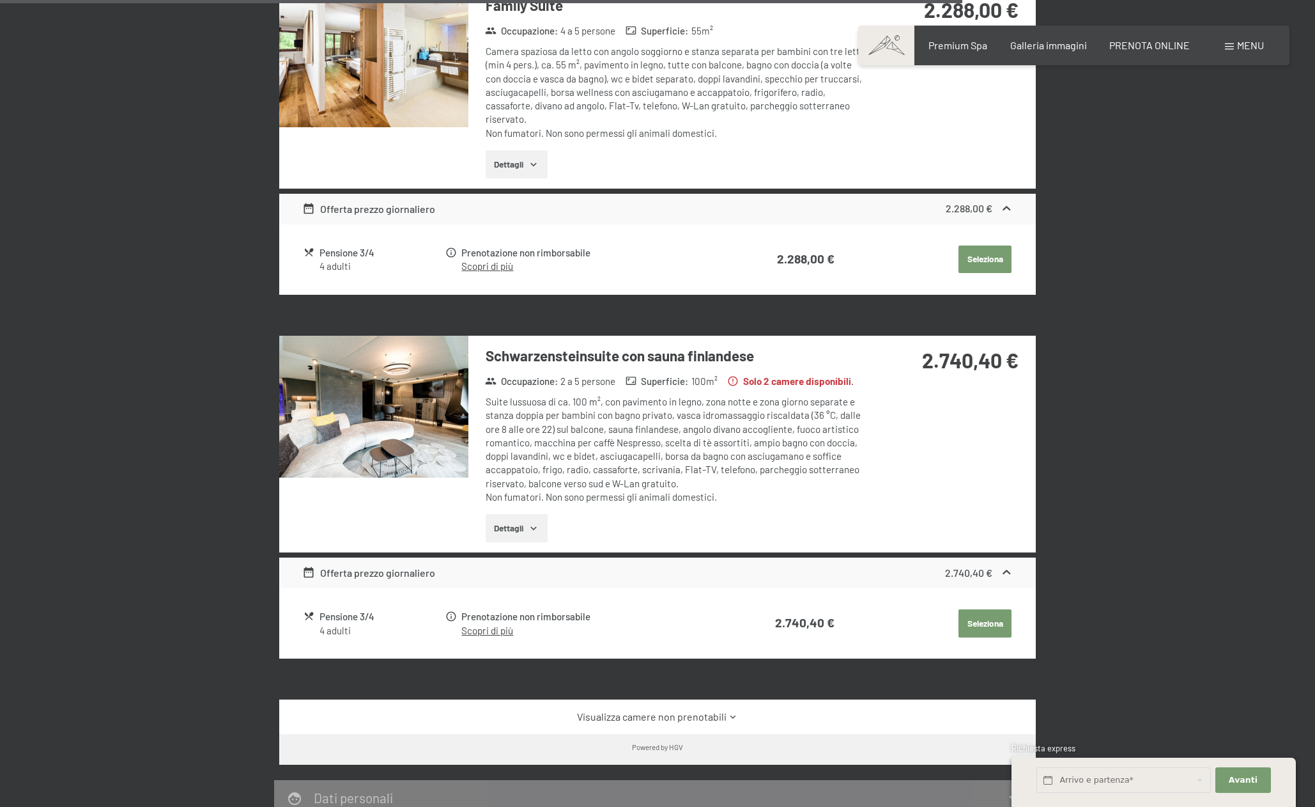
click at [534, 514] on button "Dettagli" at bounding box center [517, 528] width 62 height 28
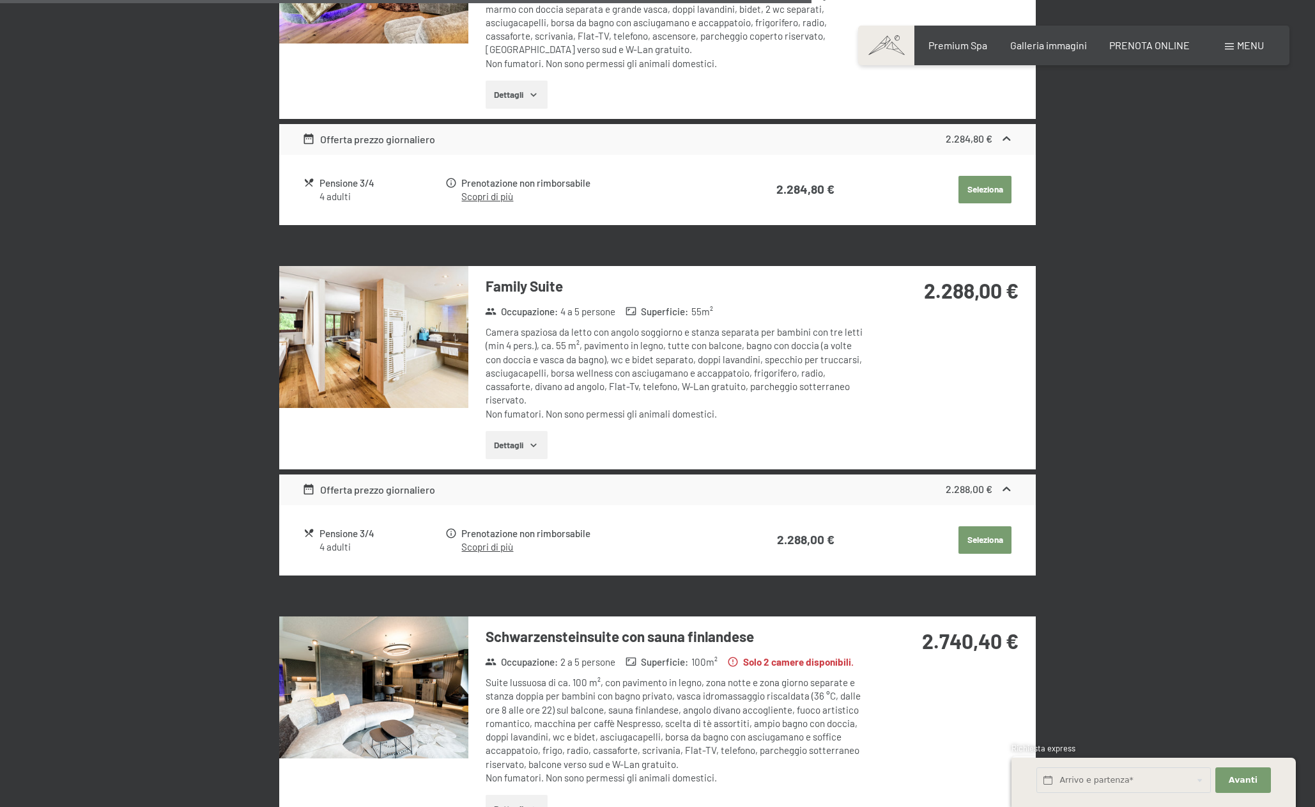
scroll to position [2354, 0]
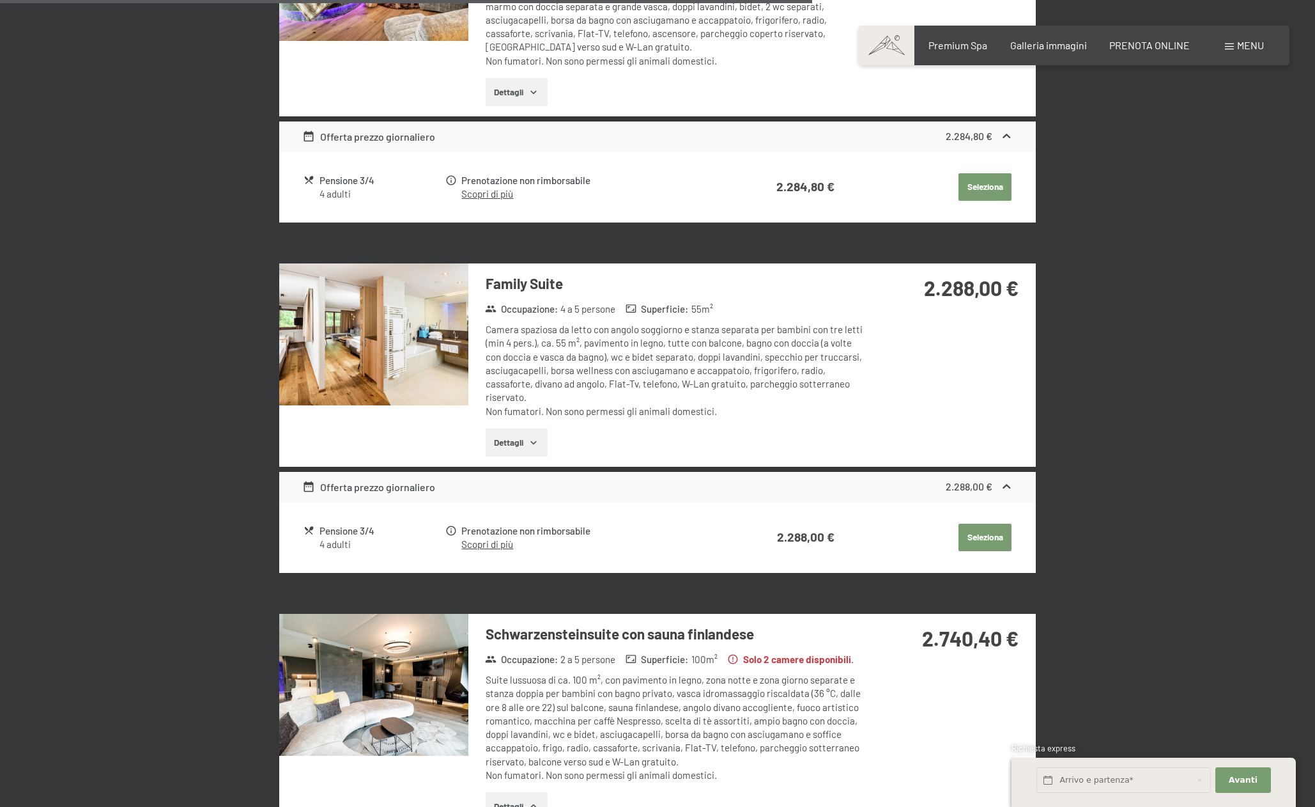
click at [525, 428] on button "Dettagli" at bounding box center [517, 442] width 62 height 28
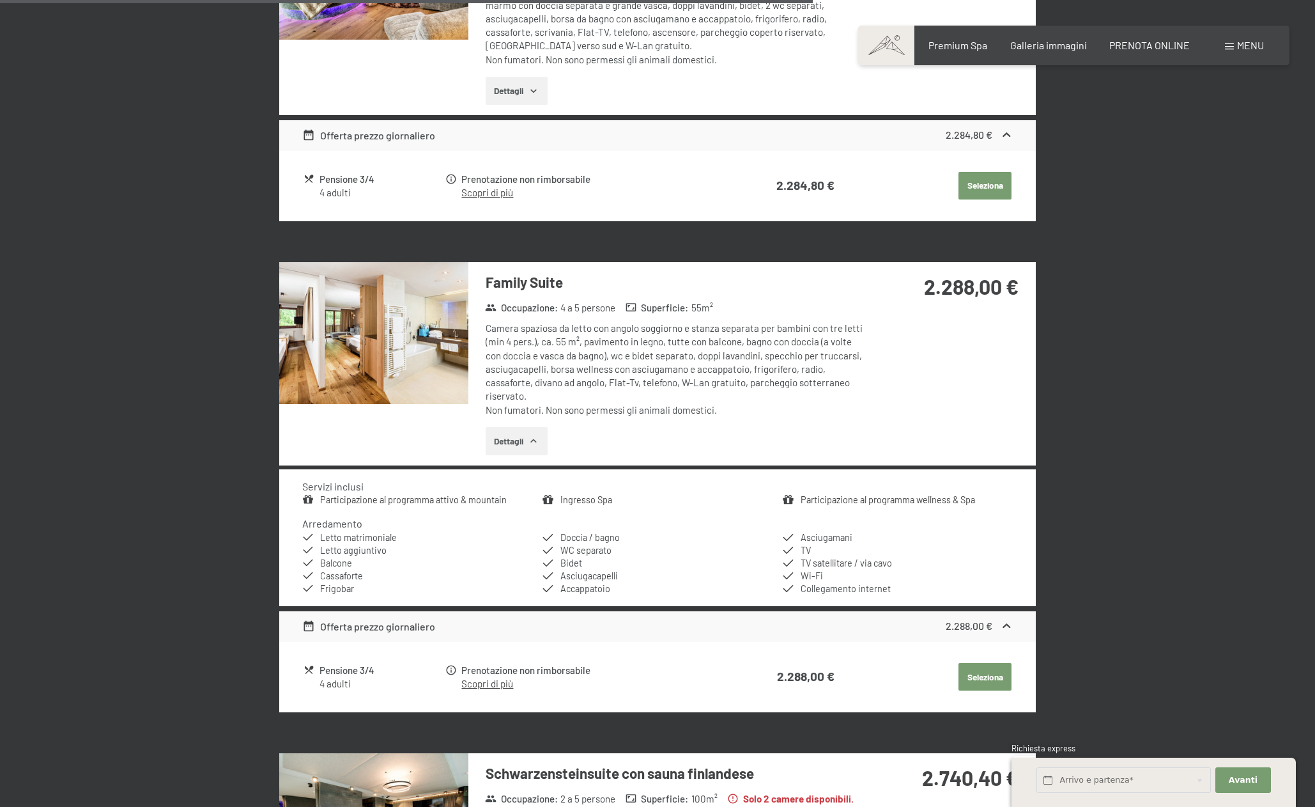
scroll to position [2357, 0]
click at [431, 288] on img at bounding box center [373, 333] width 189 height 142
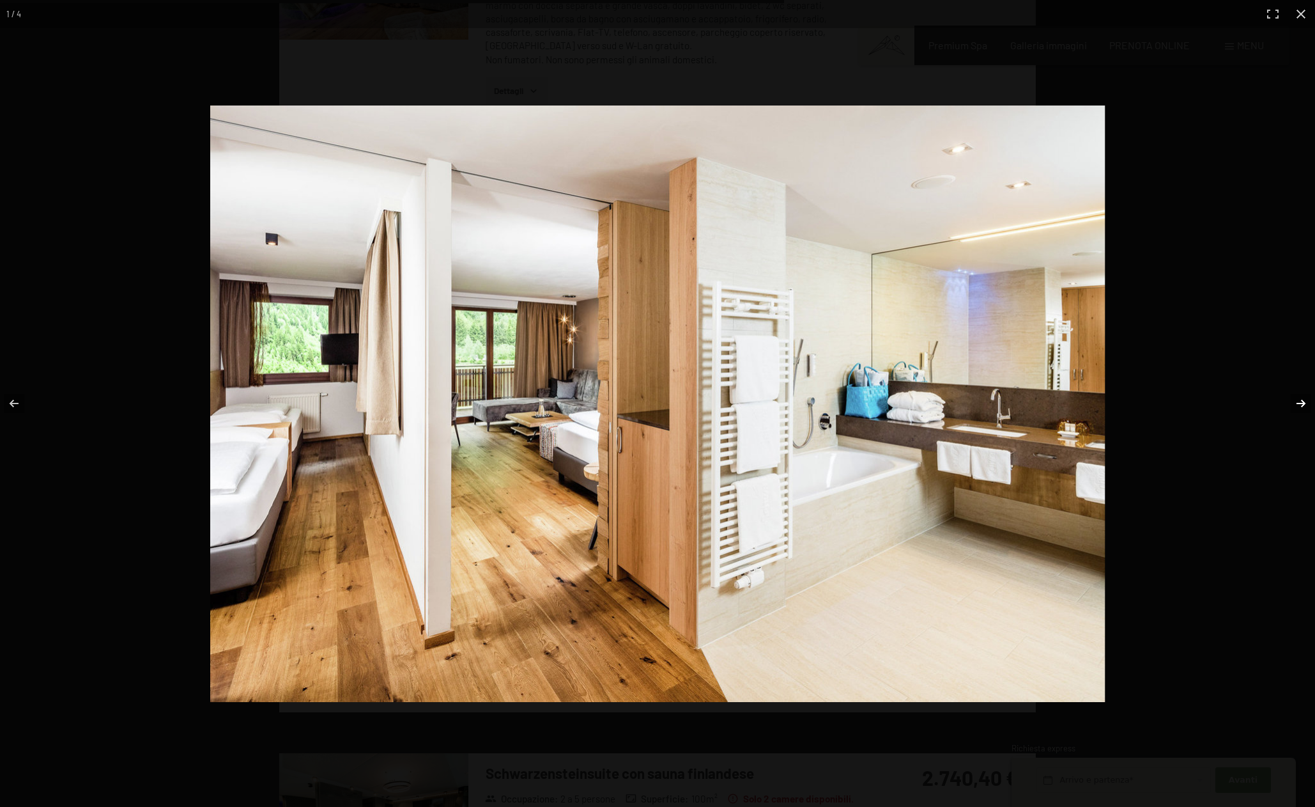
click at [1305, 401] on button "button" at bounding box center [1293, 403] width 45 height 64
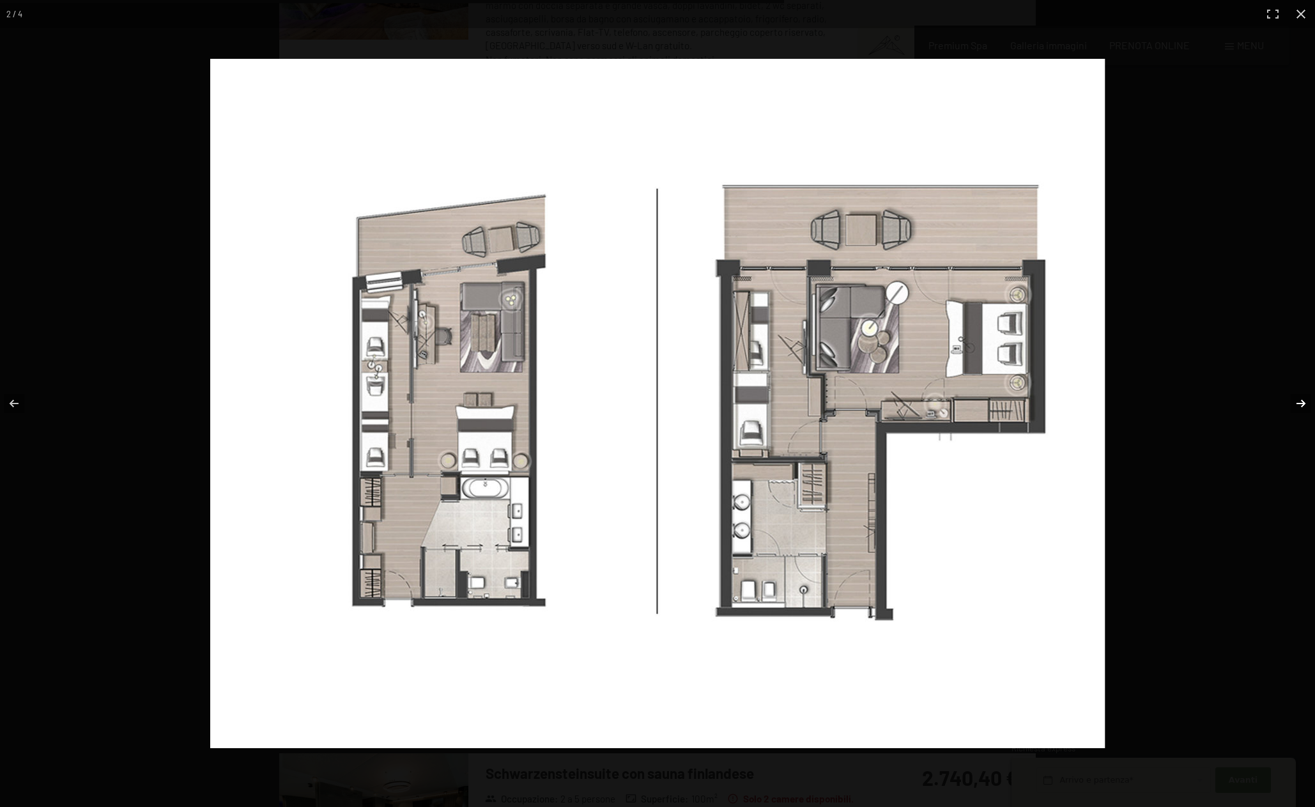
click at [1304, 401] on button "button" at bounding box center [1293, 403] width 45 height 64
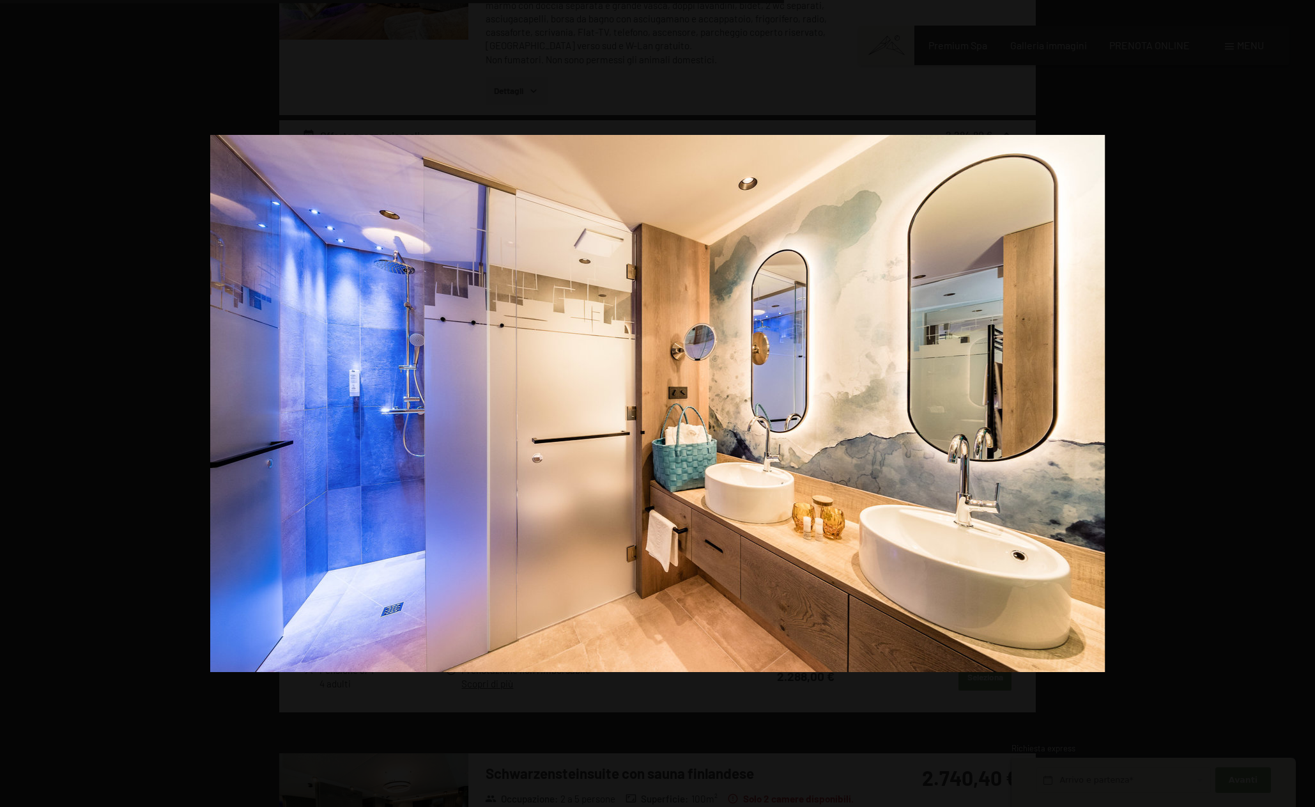
click at [1304, 401] on button "button" at bounding box center [1293, 403] width 45 height 64
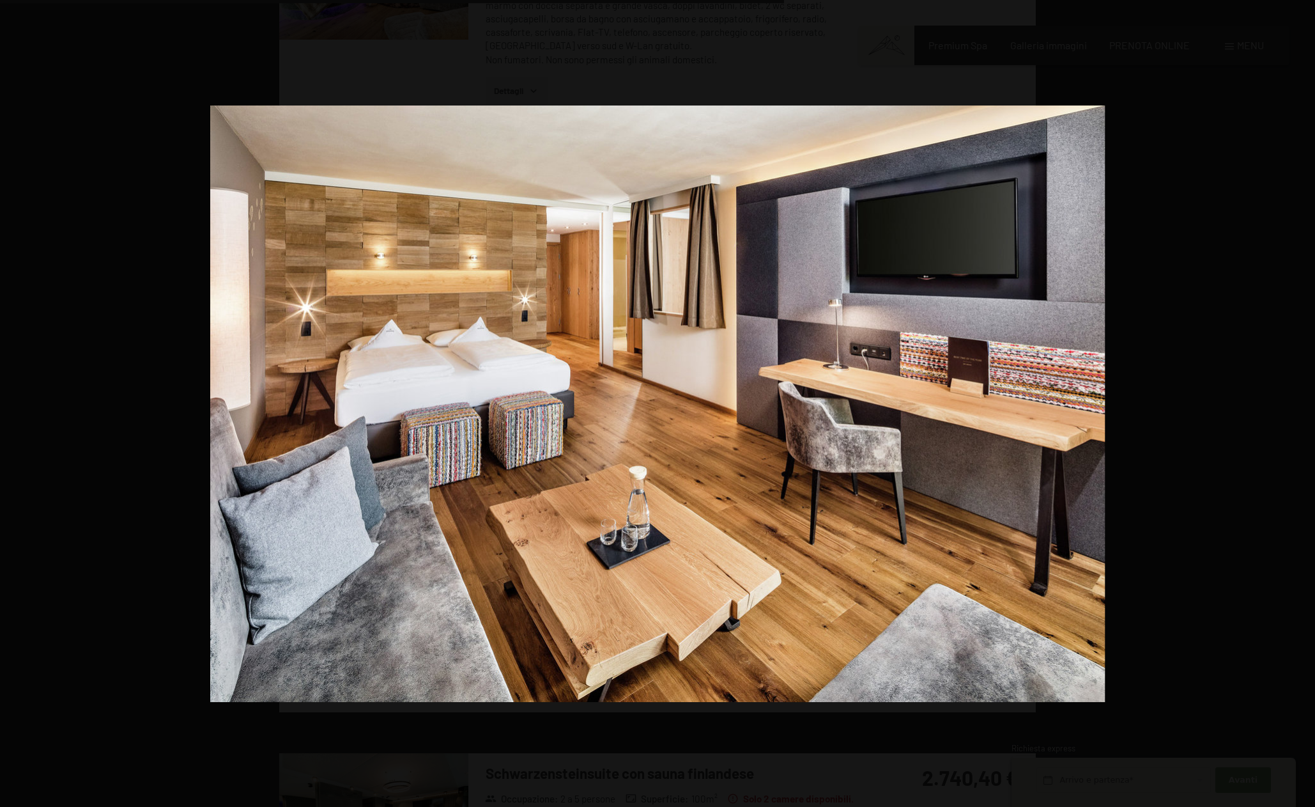
click at [1304, 401] on button "button" at bounding box center [1293, 403] width 45 height 64
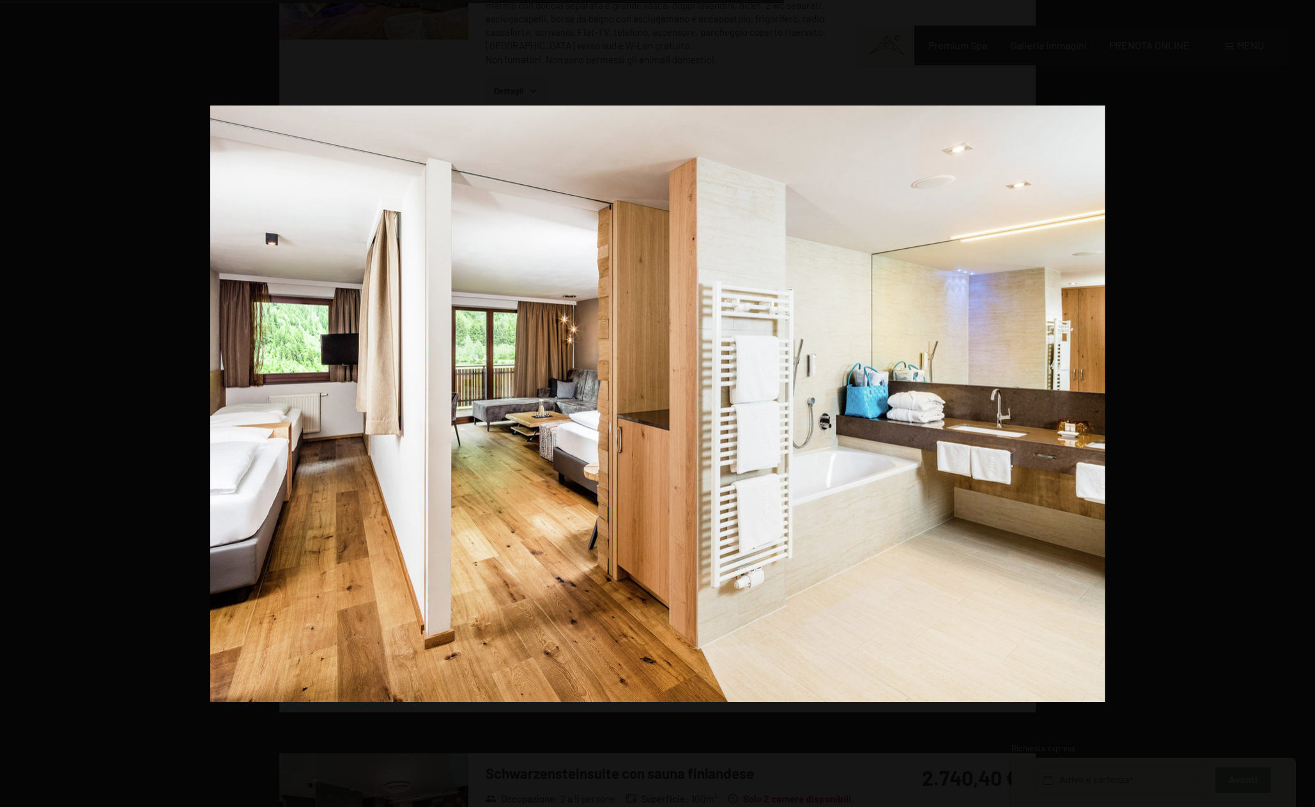
click at [1304, 401] on button "button" at bounding box center [1293, 403] width 45 height 64
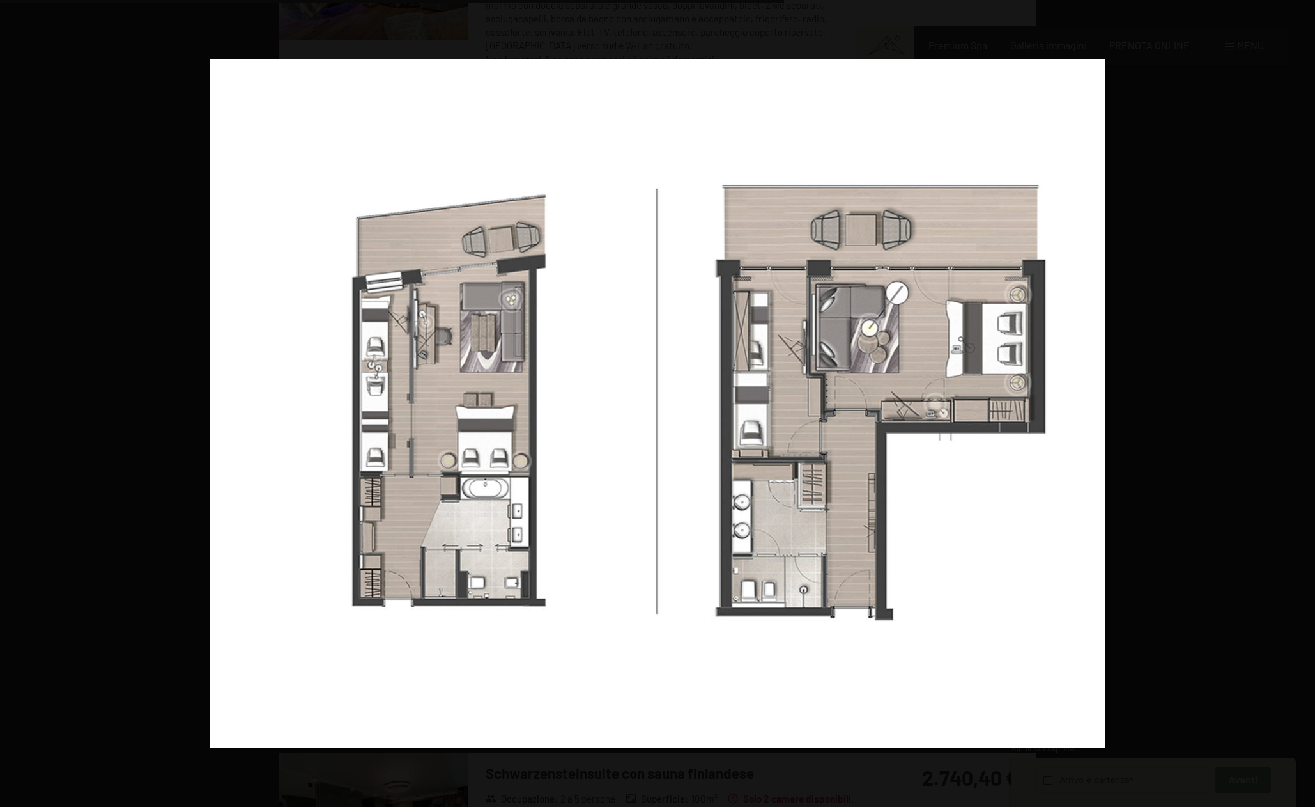
click at [1304, 401] on button "button" at bounding box center [1293, 403] width 45 height 64
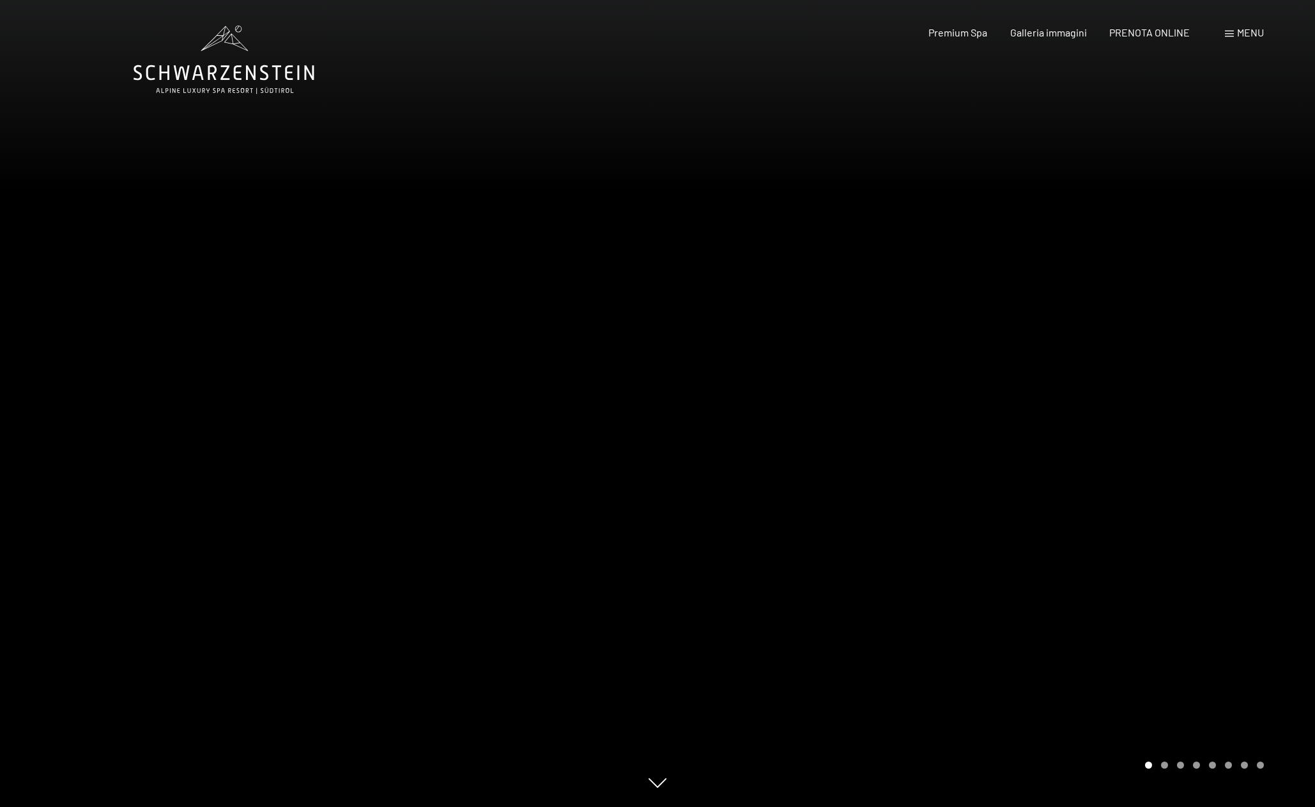
click at [494, 19] on header "Prenotazione Richiesta Premium Spa Galleria immagini PRENOTA ONLINE Menu DE IT …" at bounding box center [657, 13] width 1315 height 26
